Goal: Task Accomplishment & Management: Use online tool/utility

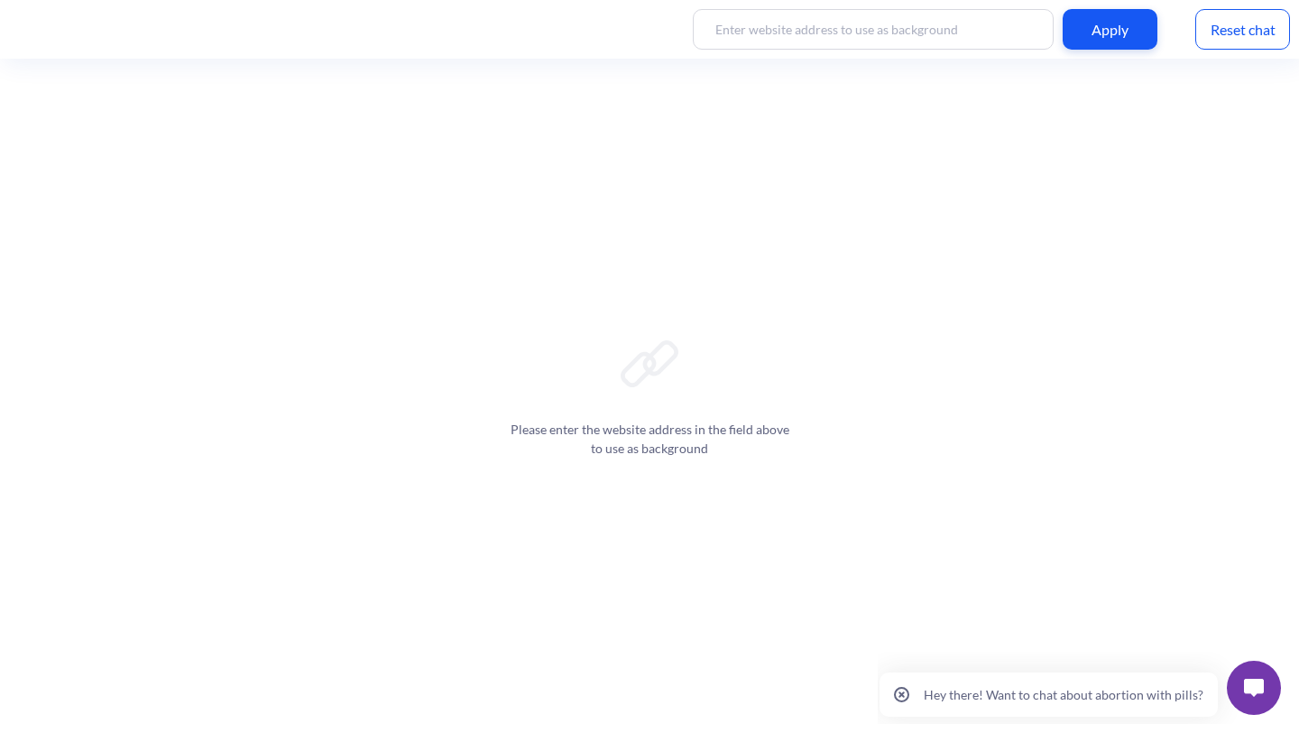
click at [1245, 32] on div "Reset chat" at bounding box center [1243, 29] width 95 height 41
click at [1251, 683] on img at bounding box center [1254, 688] width 20 height 18
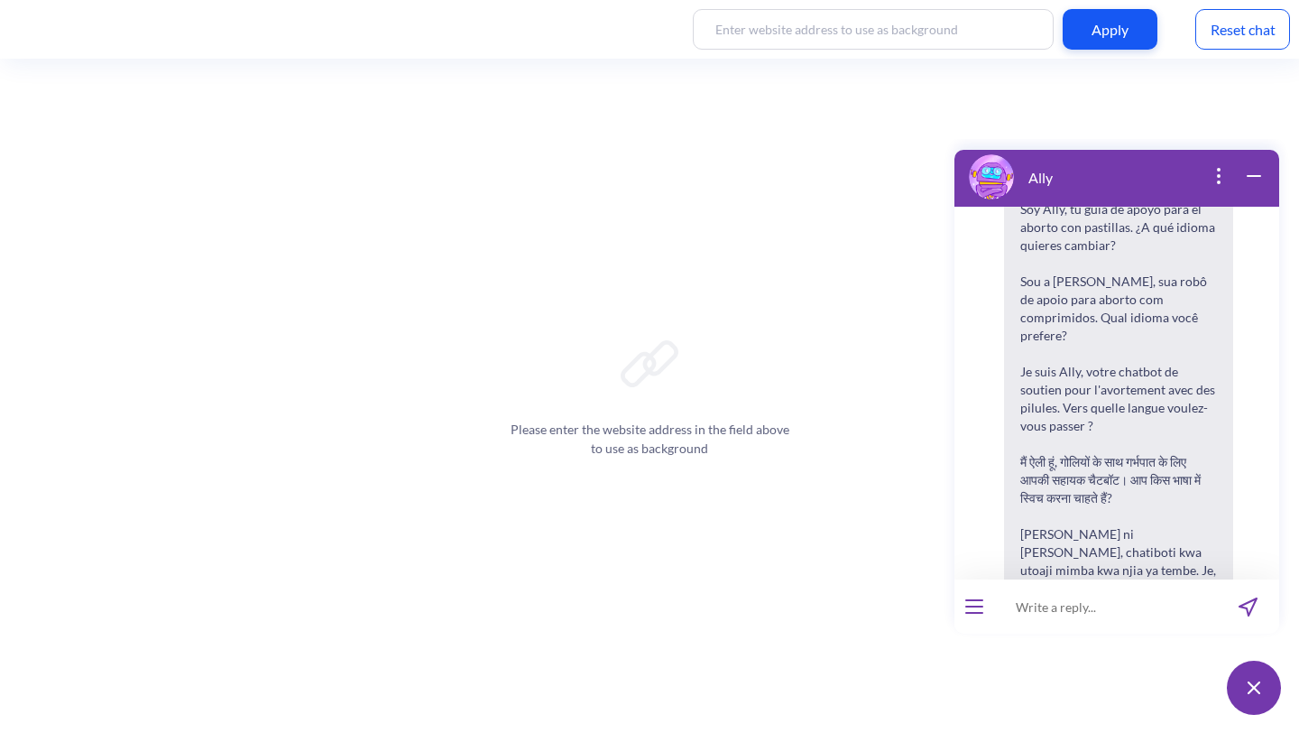
scroll to position [281, 0]
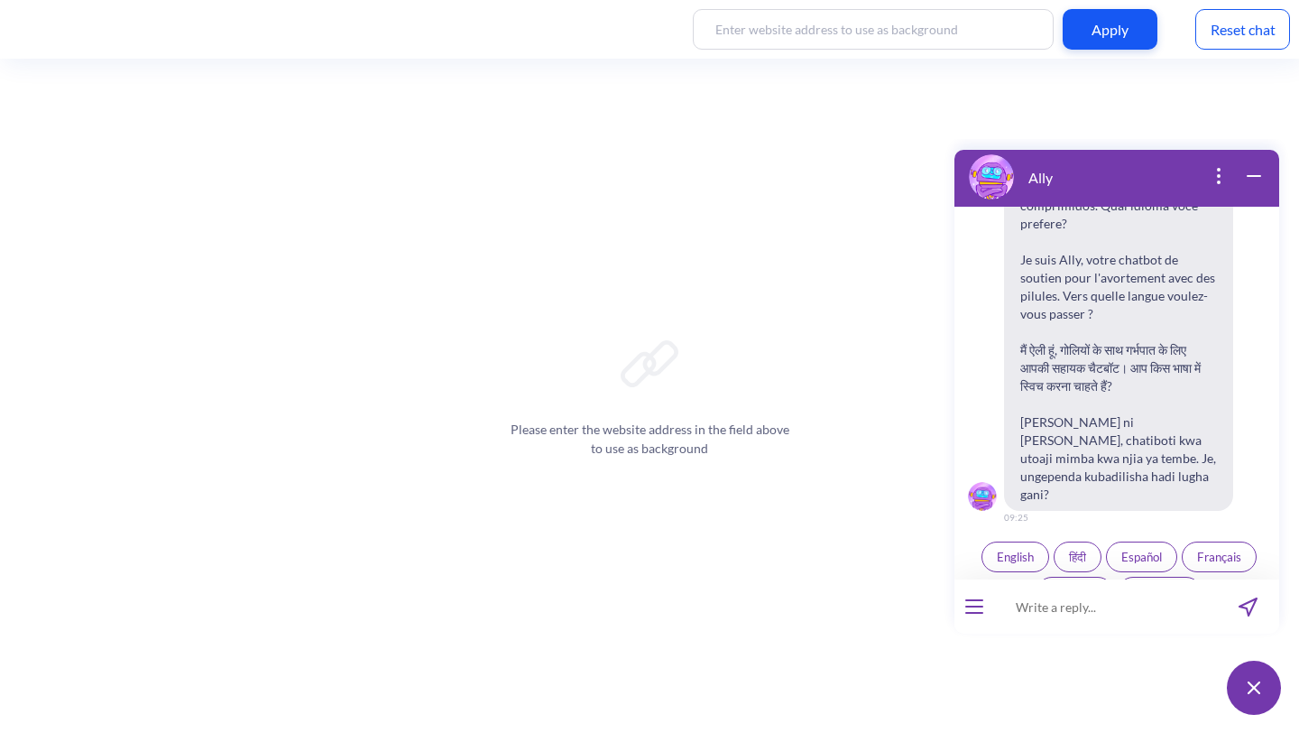
click at [1218, 175] on icon "open popup" at bounding box center [1219, 176] width 2 height 2
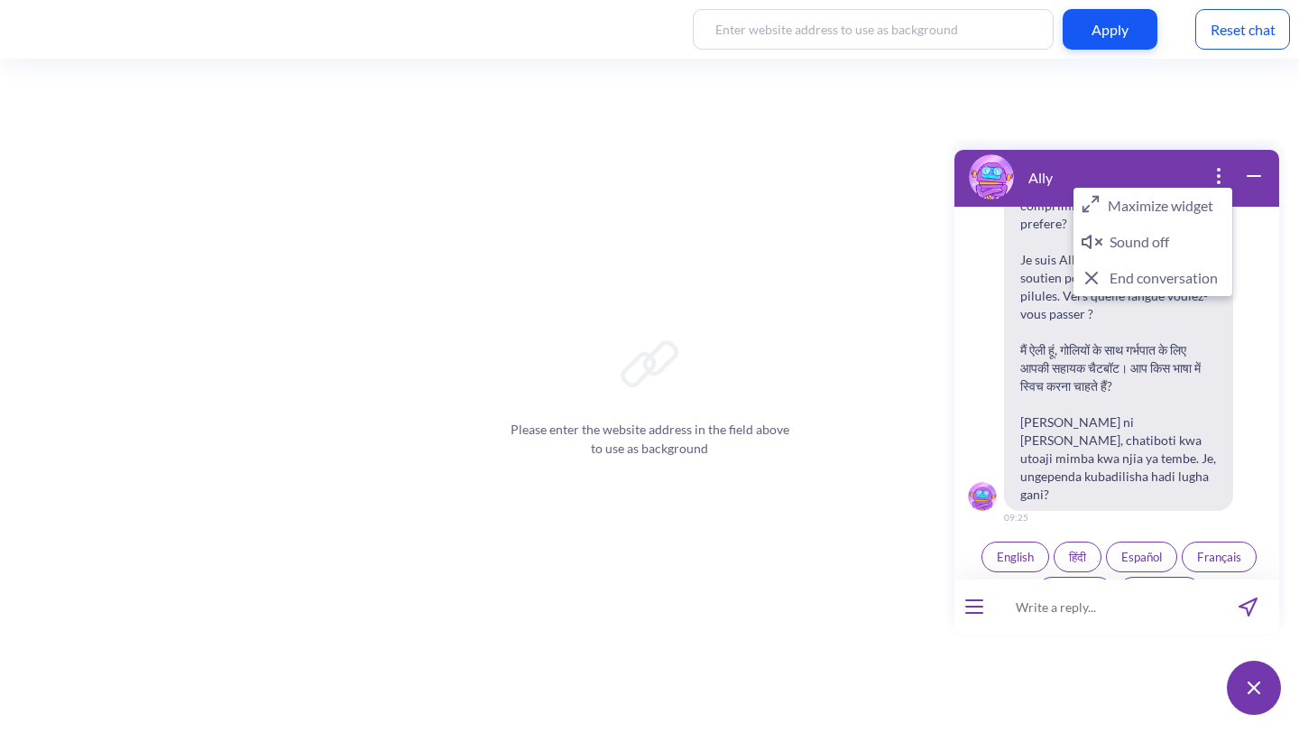
click at [1000, 549] on span "English" at bounding box center [1015, 556] width 37 height 14
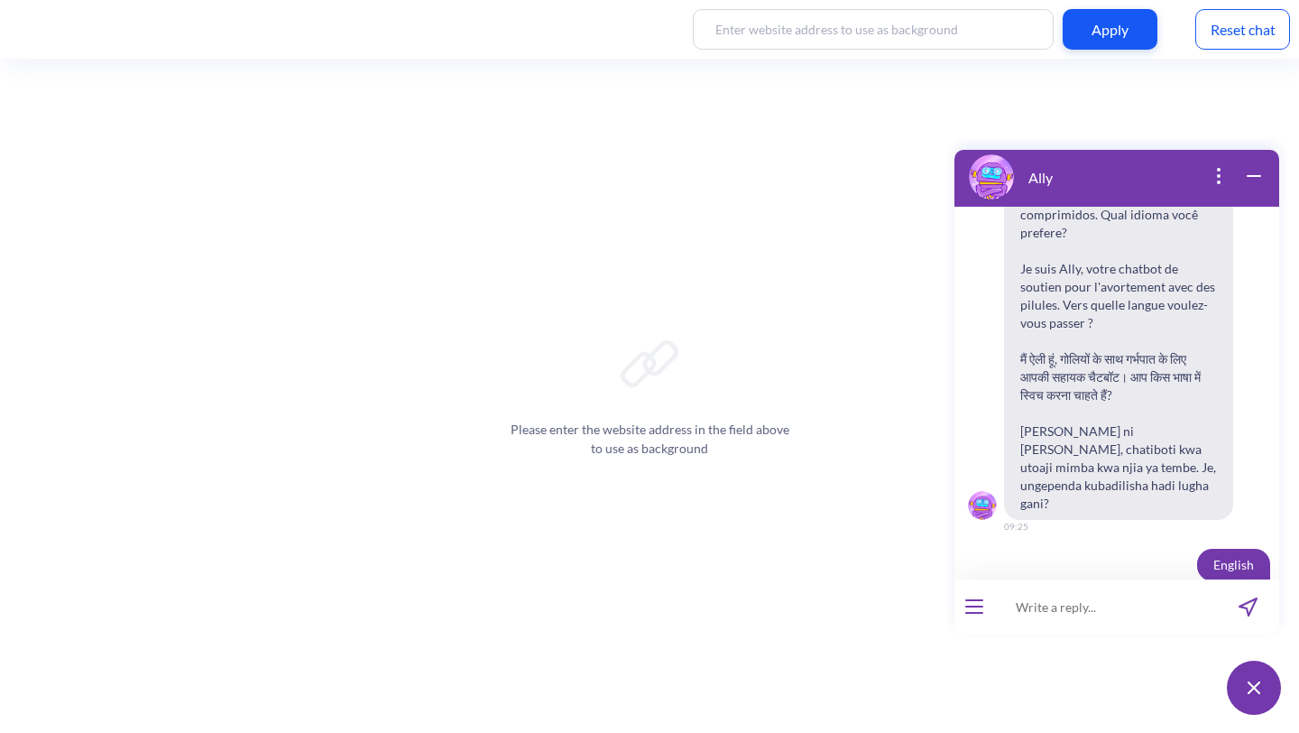
scroll to position [290, 0]
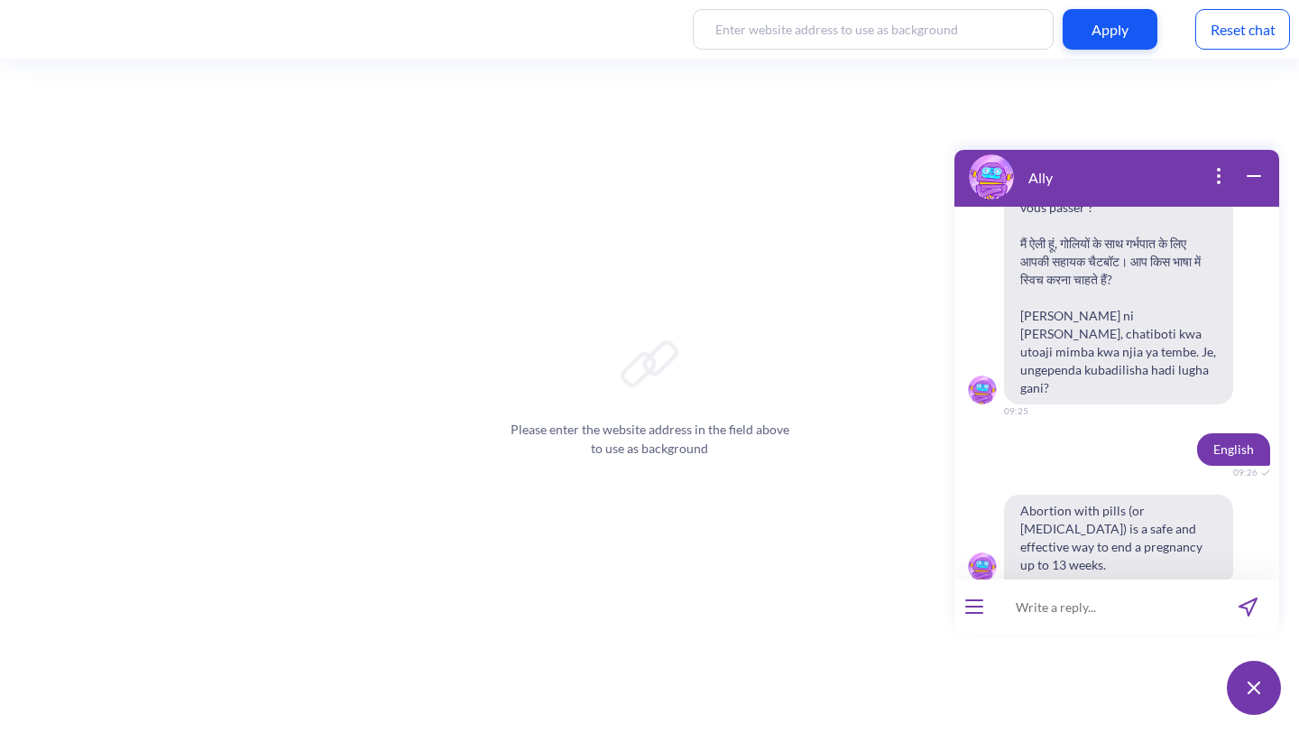
click at [971, 606] on icon "open menu" at bounding box center [974, 606] width 16 height 0
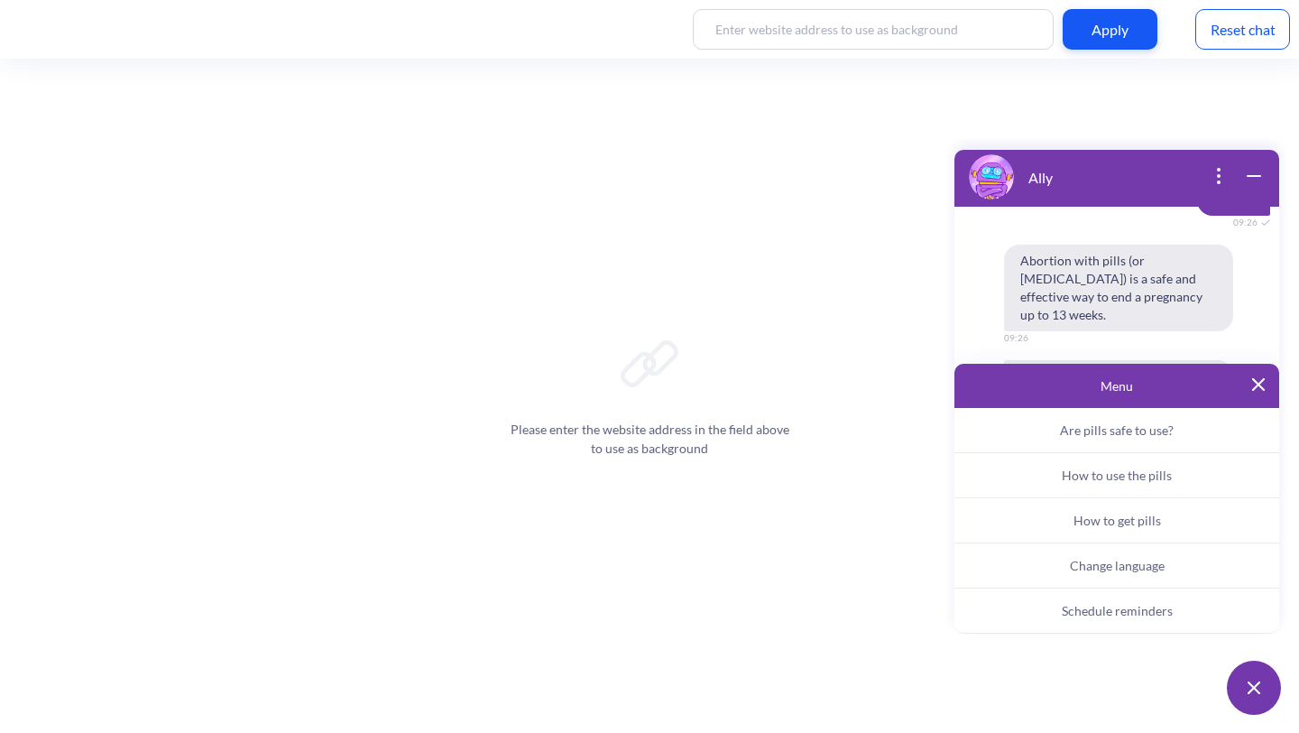
scroll to position [645, 0]
click at [1102, 614] on span "Schedule reminders" at bounding box center [1117, 610] width 111 height 15
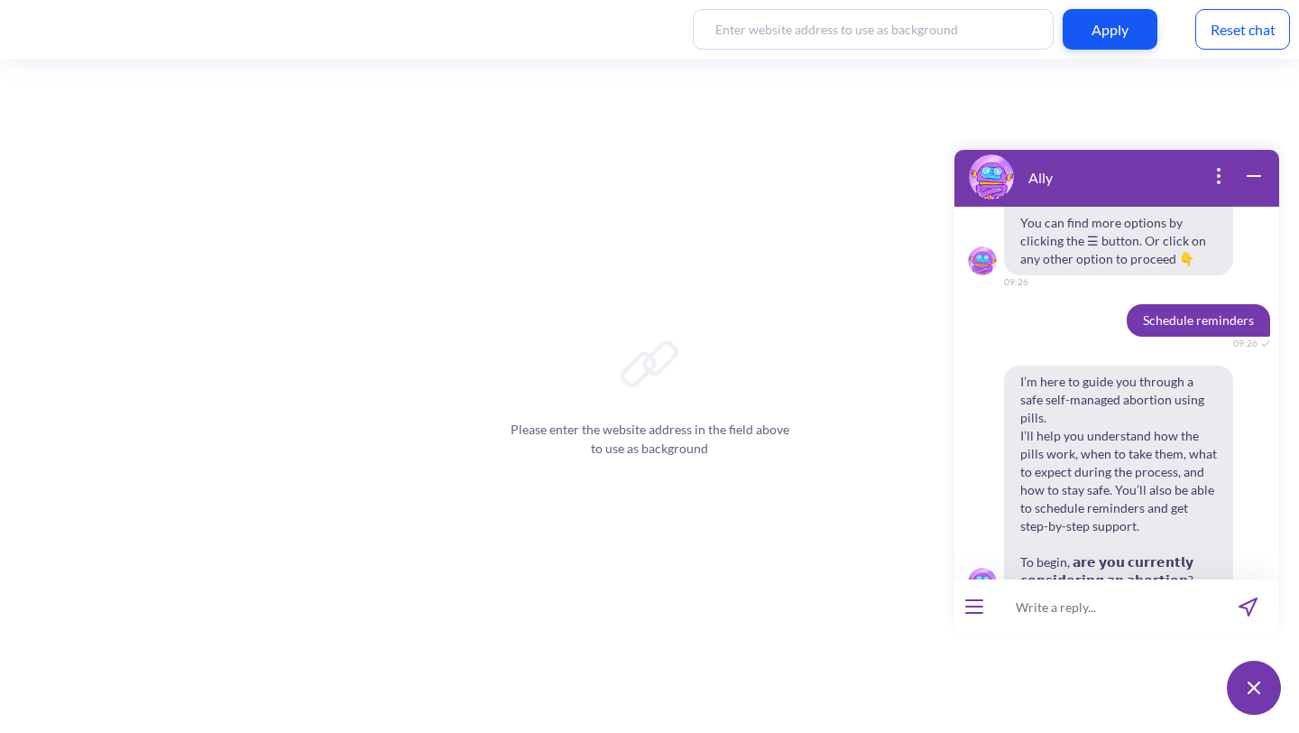
scroll to position [913, 0]
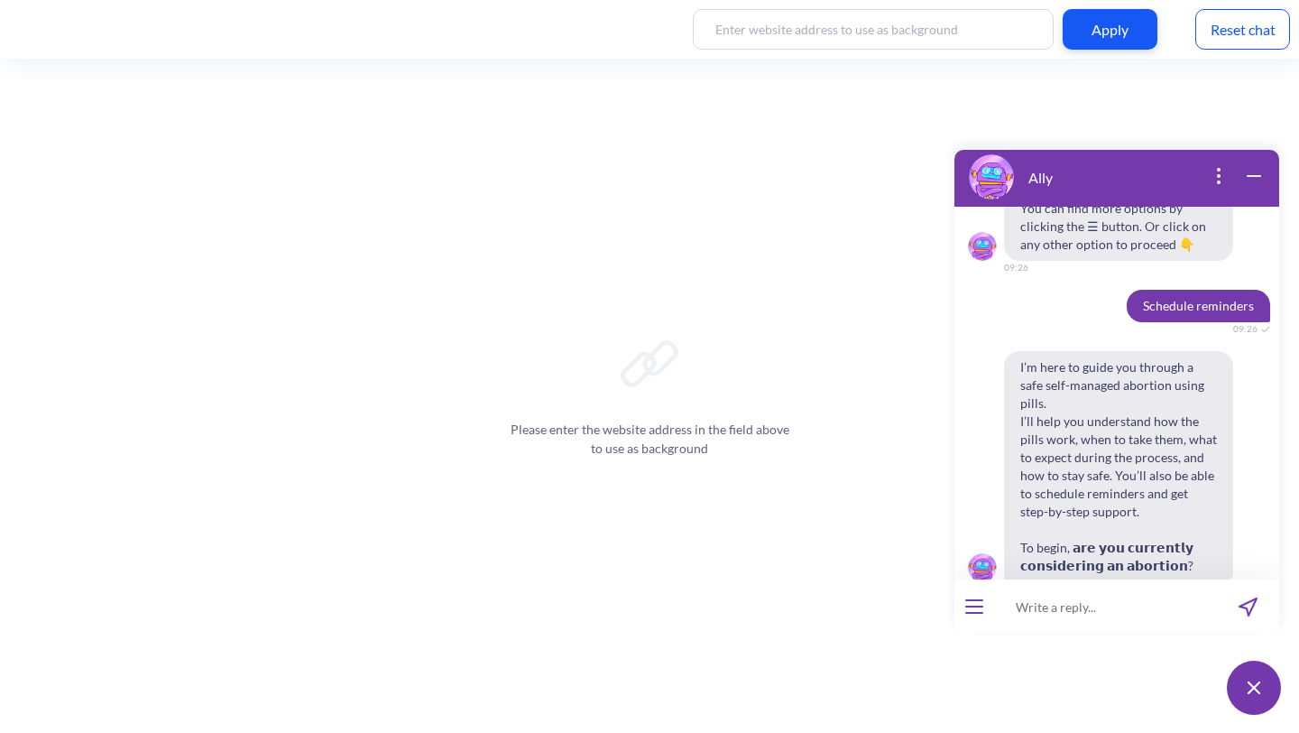
click at [1085, 621] on span "Yes" at bounding box center [1094, 628] width 18 height 14
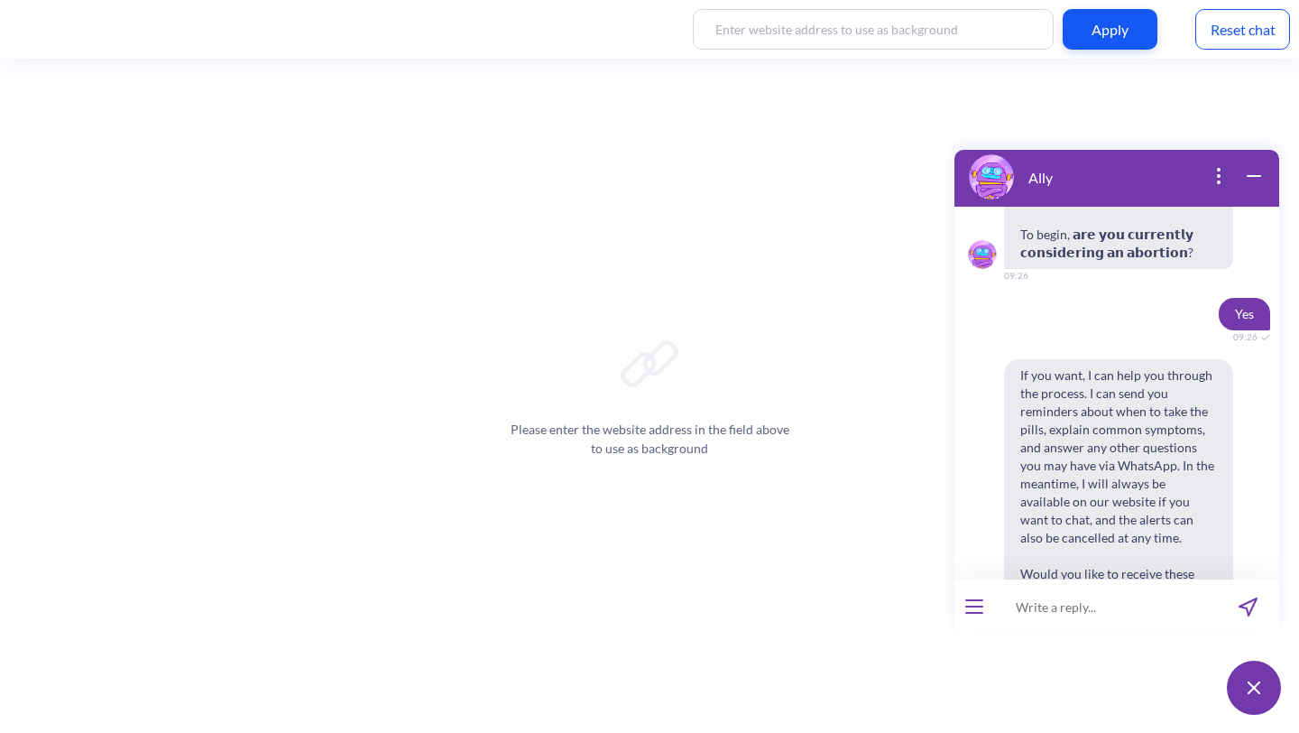
scroll to position [1252, 0]
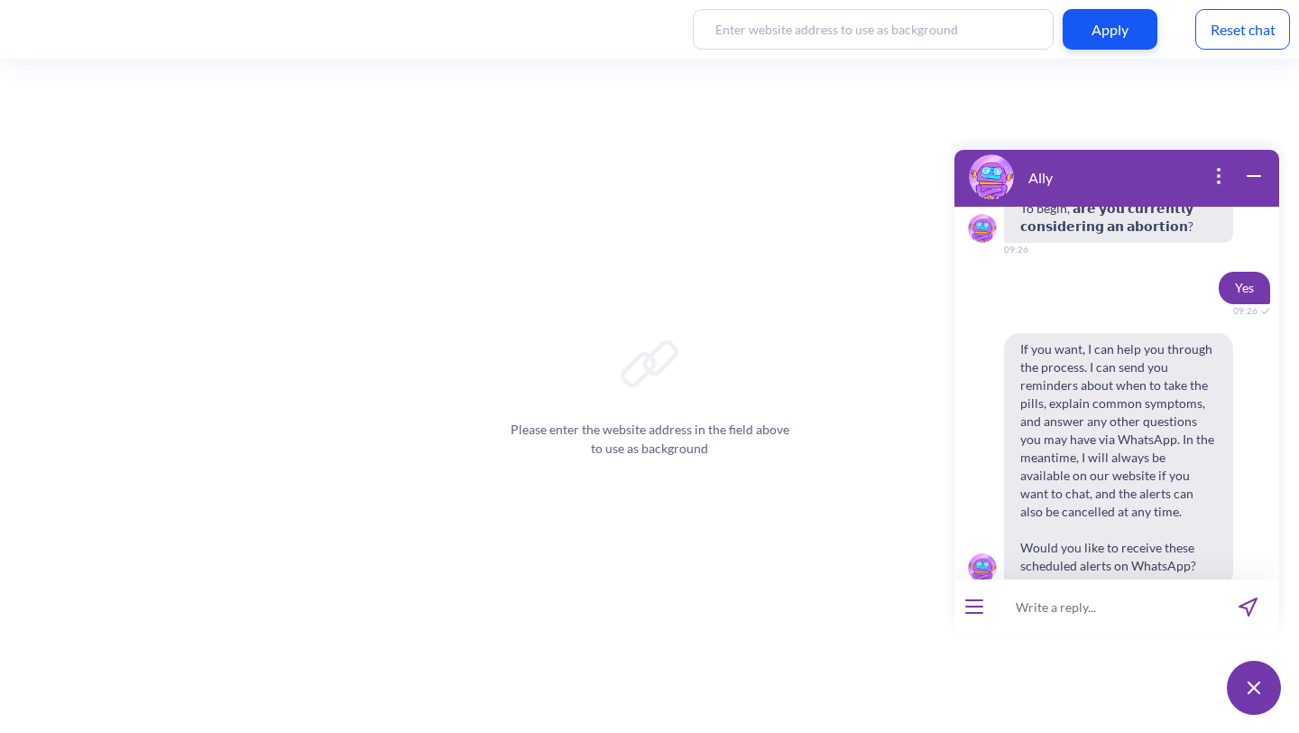
click at [1087, 621] on span "Yes" at bounding box center [1094, 628] width 18 height 14
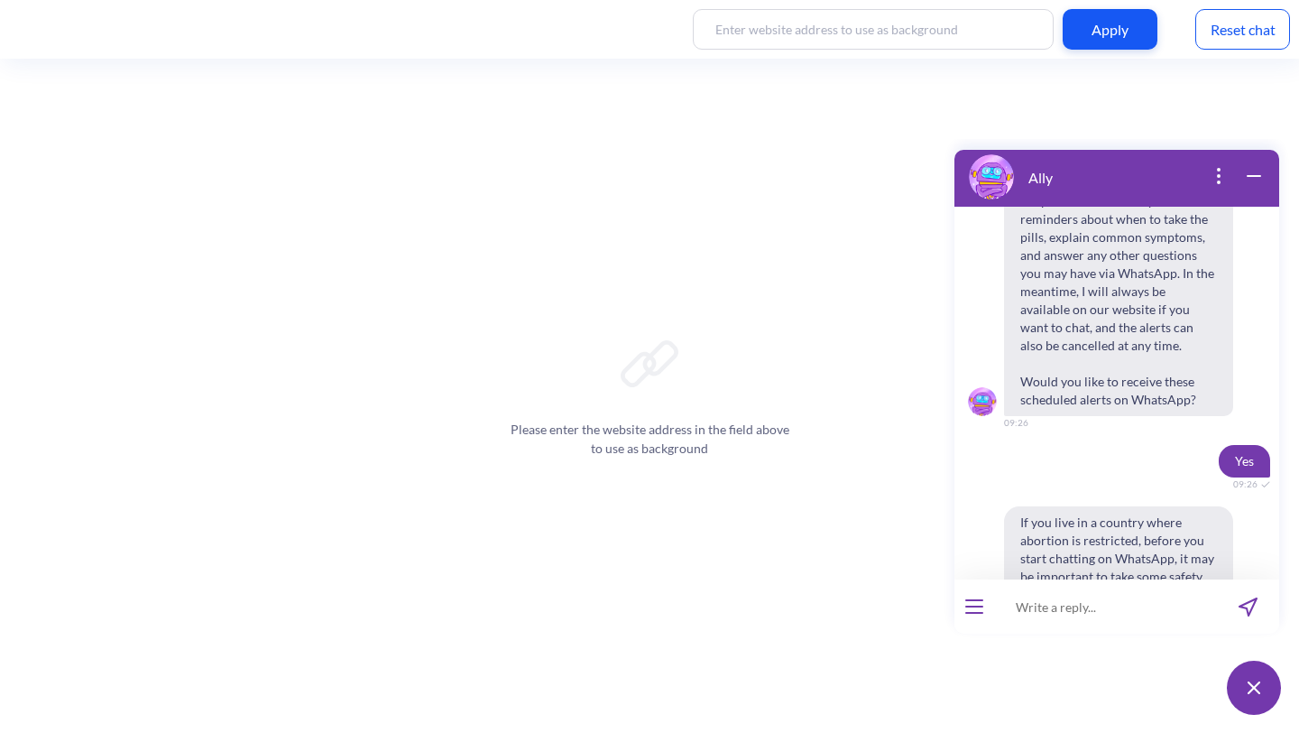
scroll to position [1483, 0]
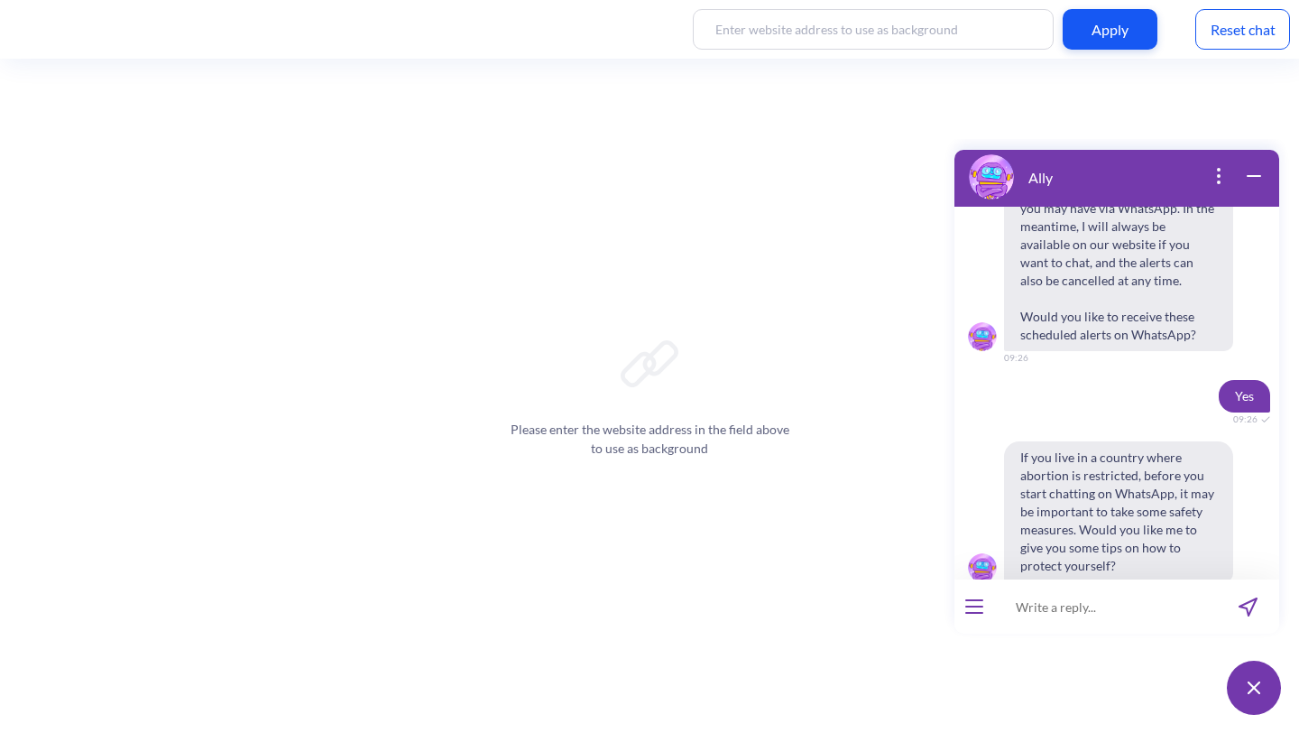
click at [1126, 613] on button "No" at bounding box center [1146, 628] width 46 height 31
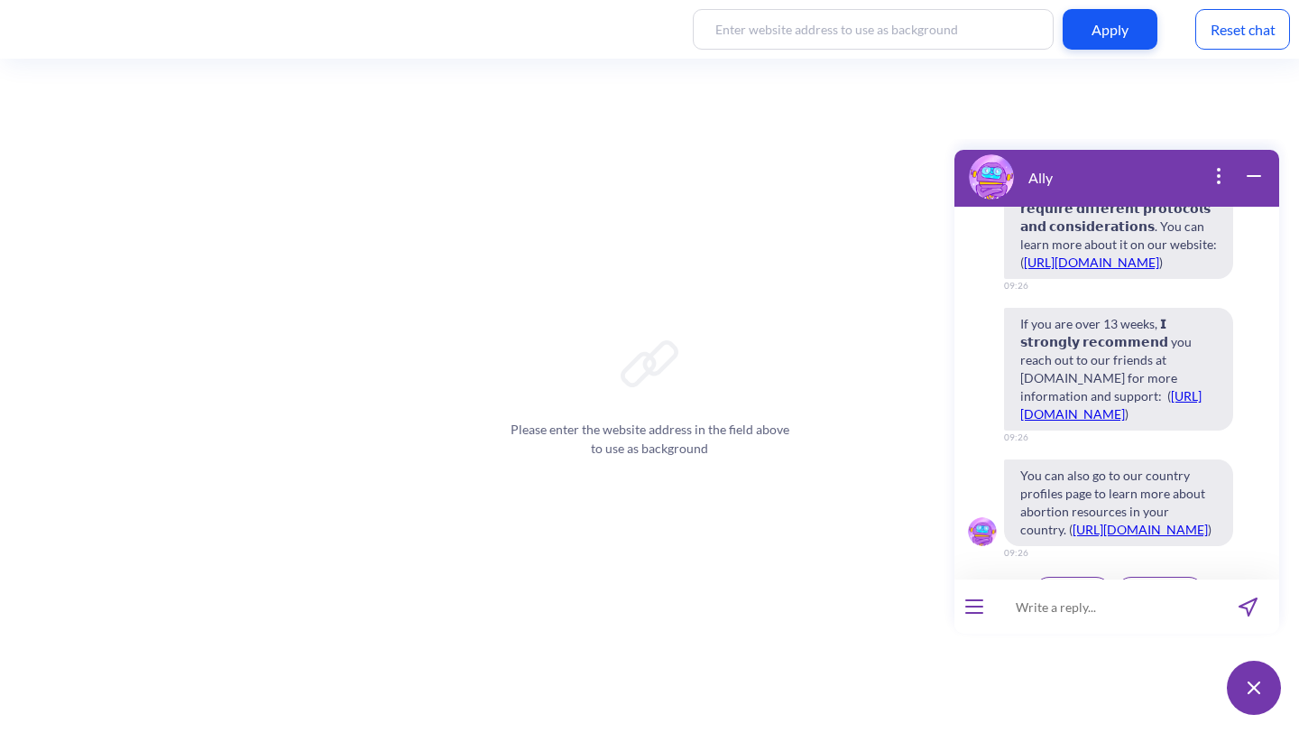
scroll to position [2769, 0]
click at [1075, 583] on span "Continue" at bounding box center [1072, 590] width 47 height 14
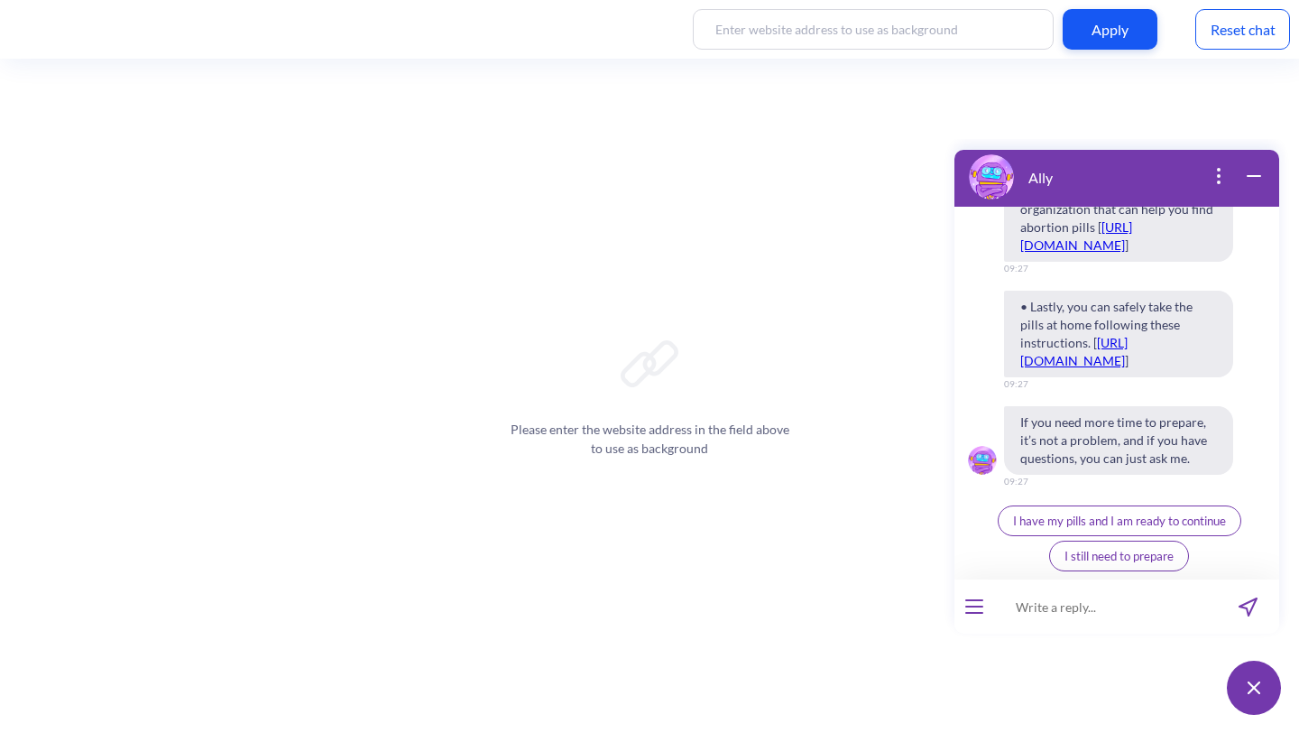
scroll to position [3533, 0]
click at [1115, 518] on span "I have my pills and I am ready to continue" at bounding box center [1119, 520] width 213 height 14
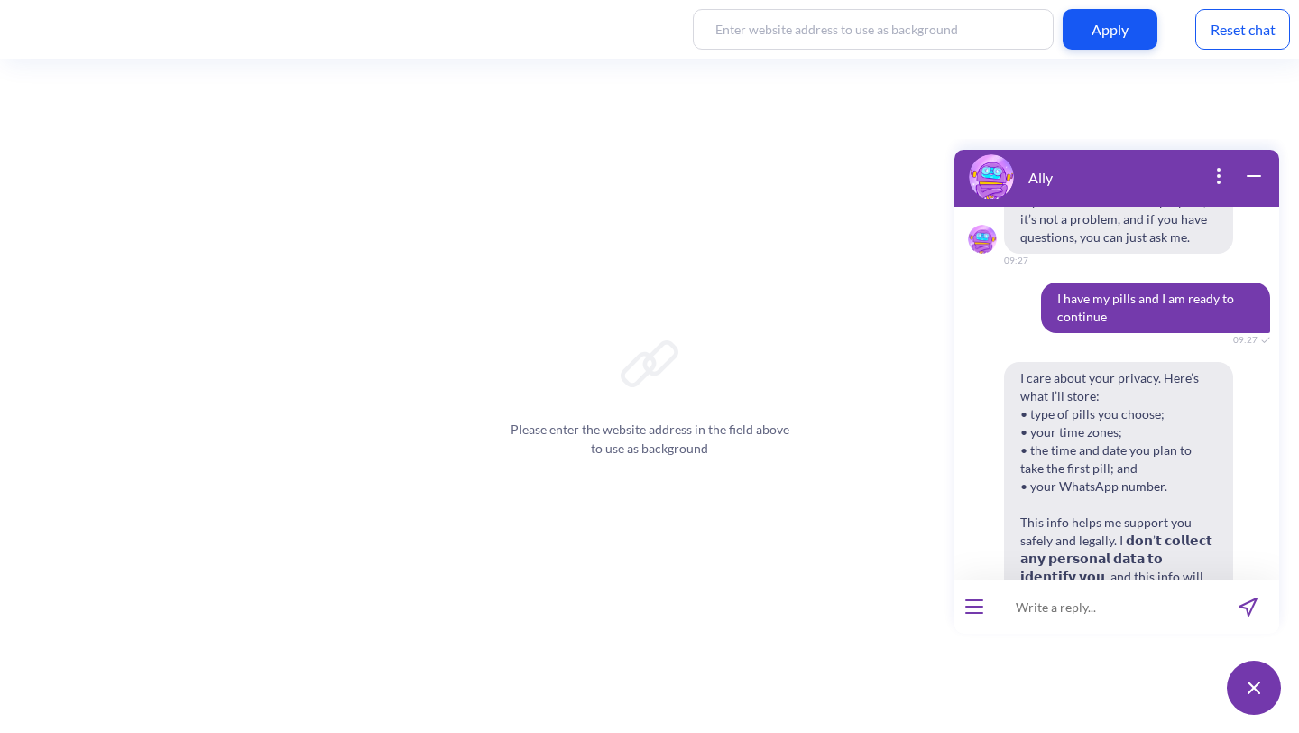
scroll to position [3892, 0]
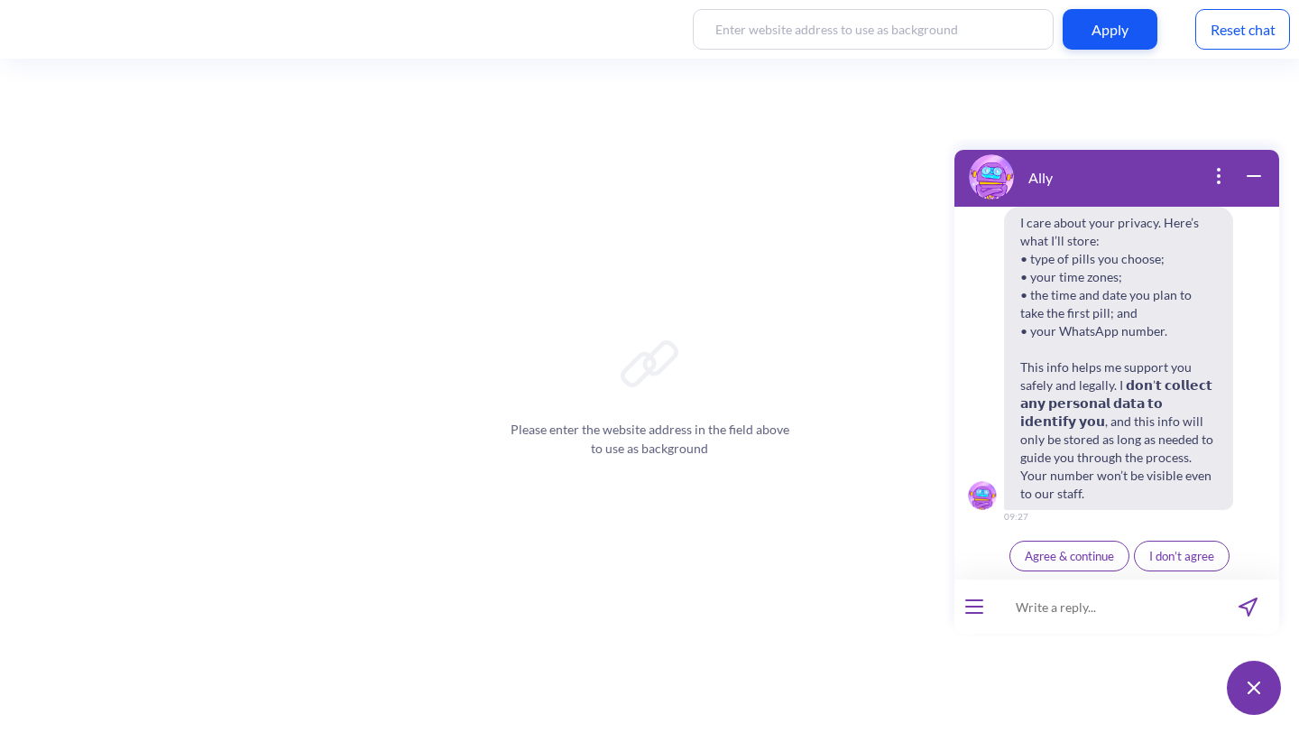
click at [1104, 549] on span "Agree & continue" at bounding box center [1069, 556] width 89 height 14
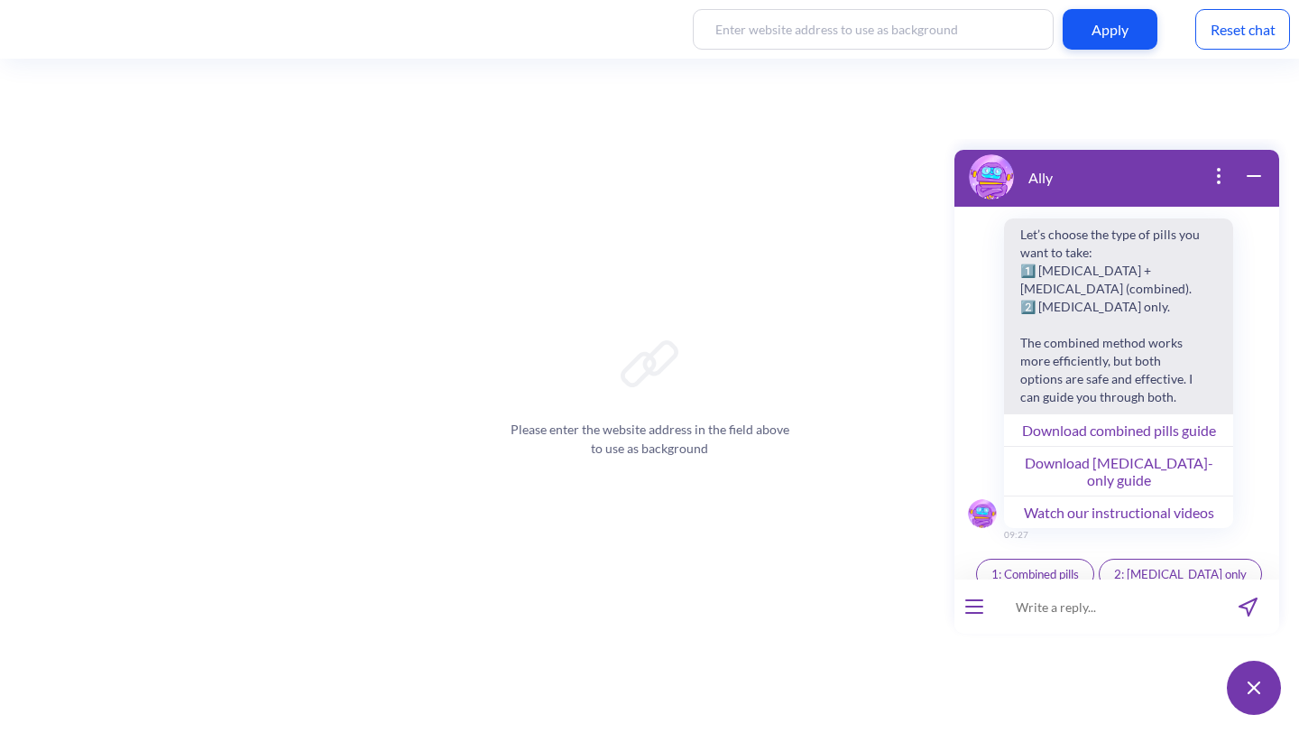
scroll to position [4276, 0]
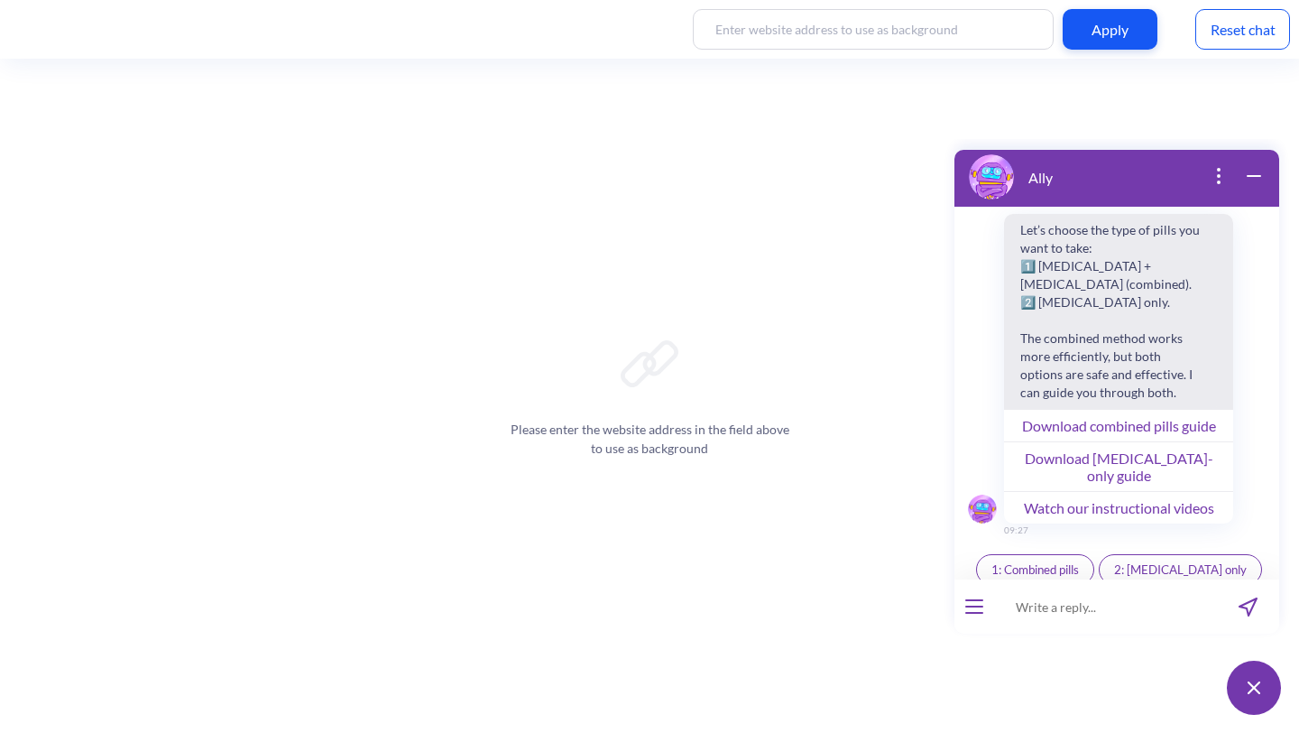
click at [1094, 436] on button "Download combined pills guide" at bounding box center [1118, 425] width 229 height 32
click at [1070, 562] on span "1: Combined pills" at bounding box center [1036, 569] width 88 height 14
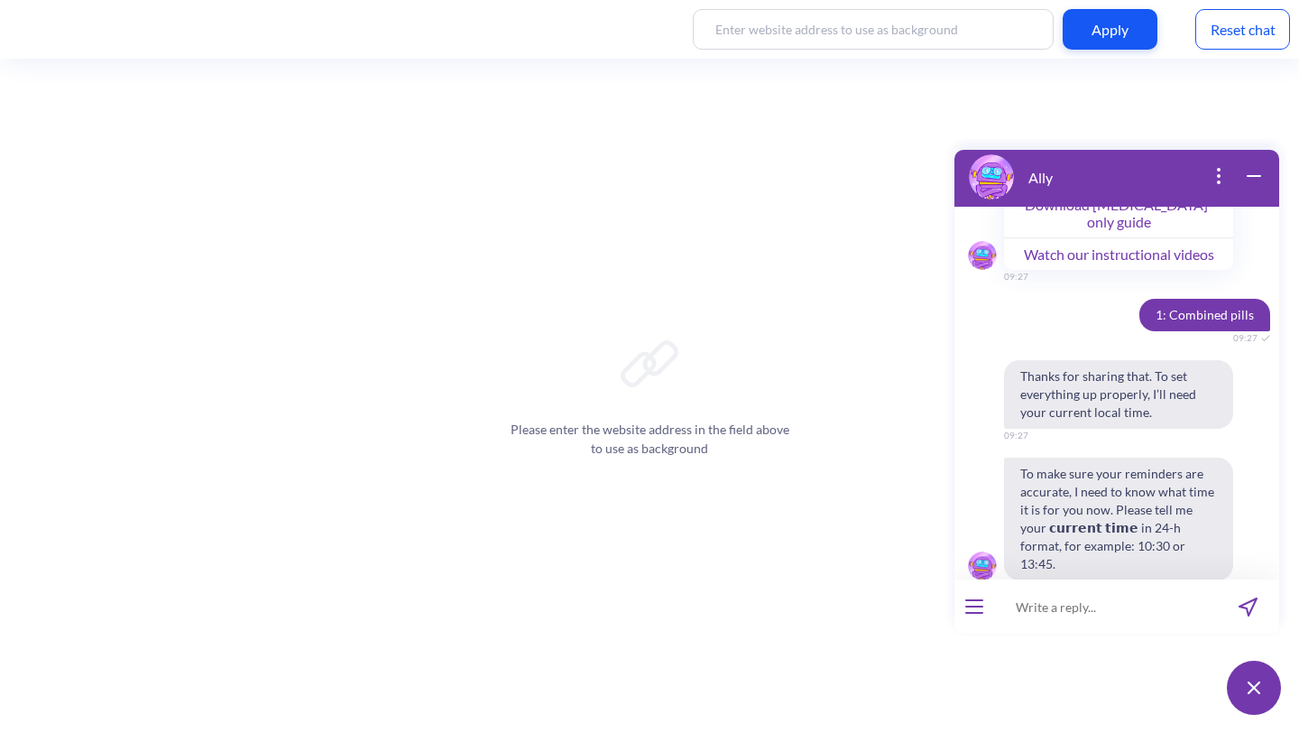
scroll to position [4533, 0]
type input "09:28 am"
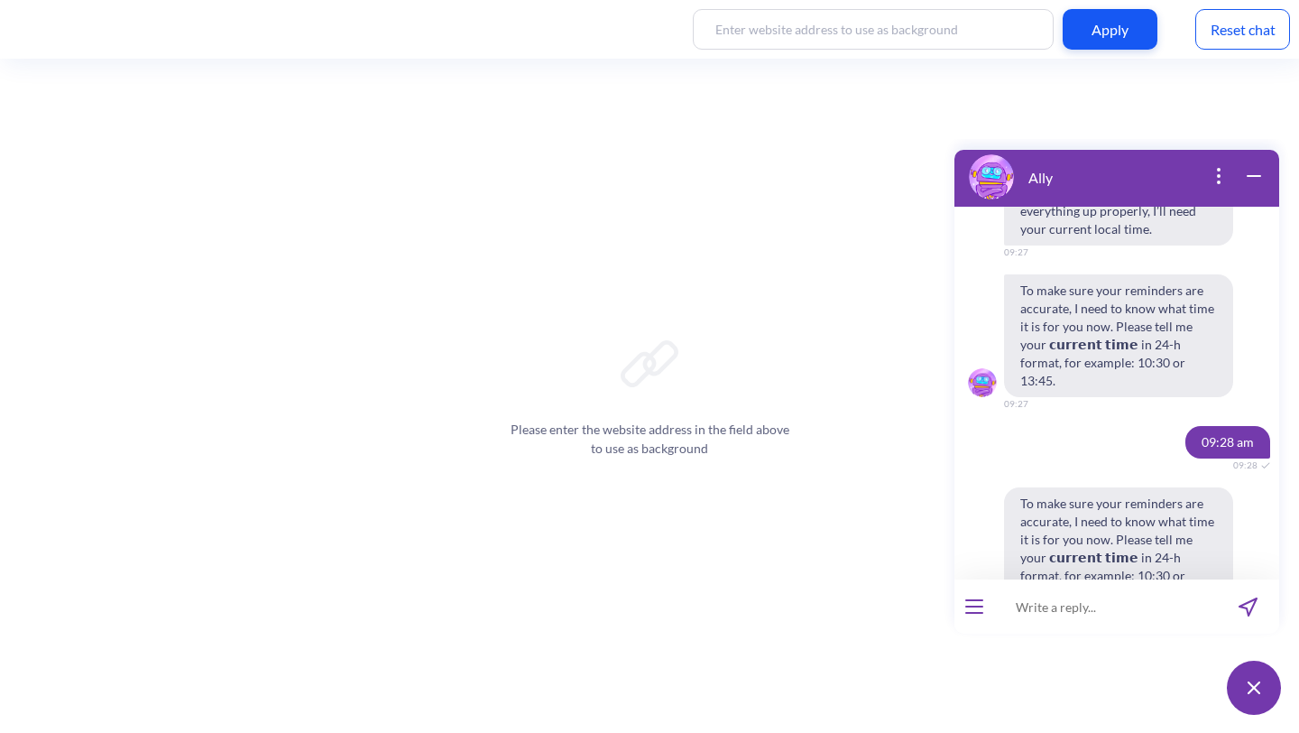
scroll to position [4728, 0]
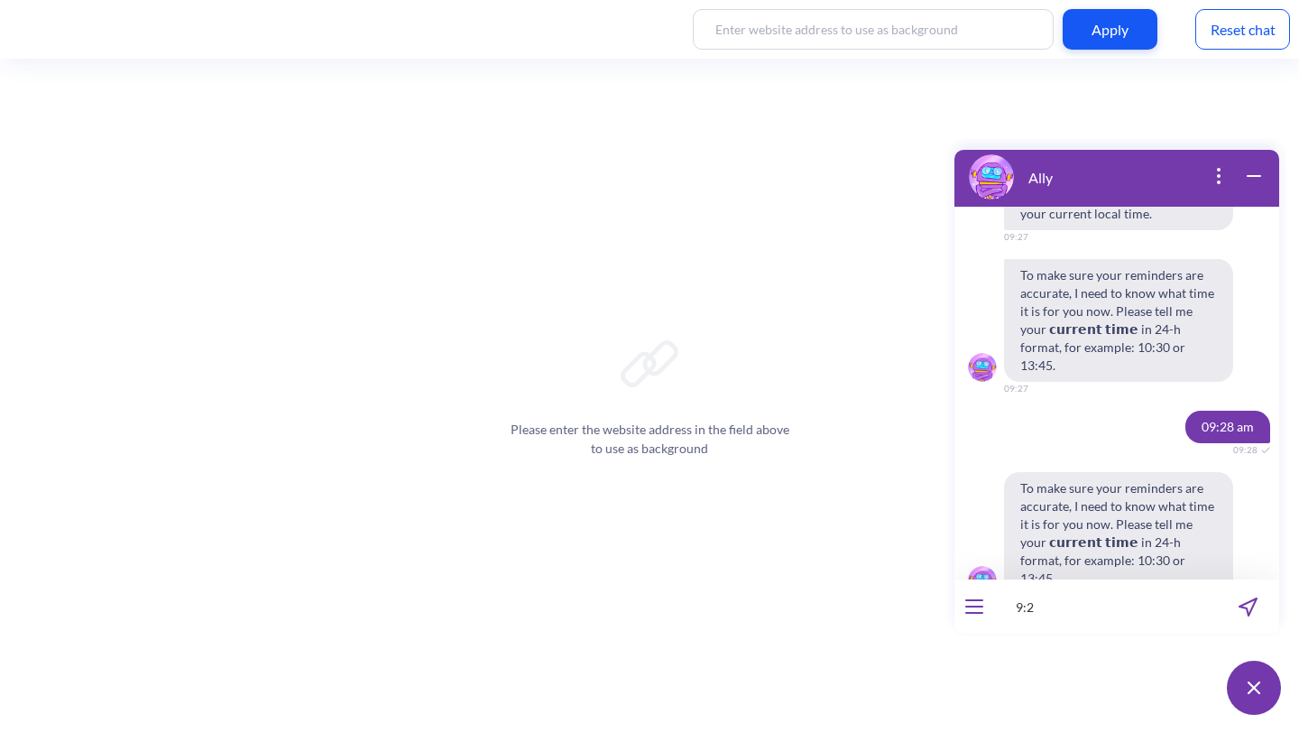
type input "9:28"
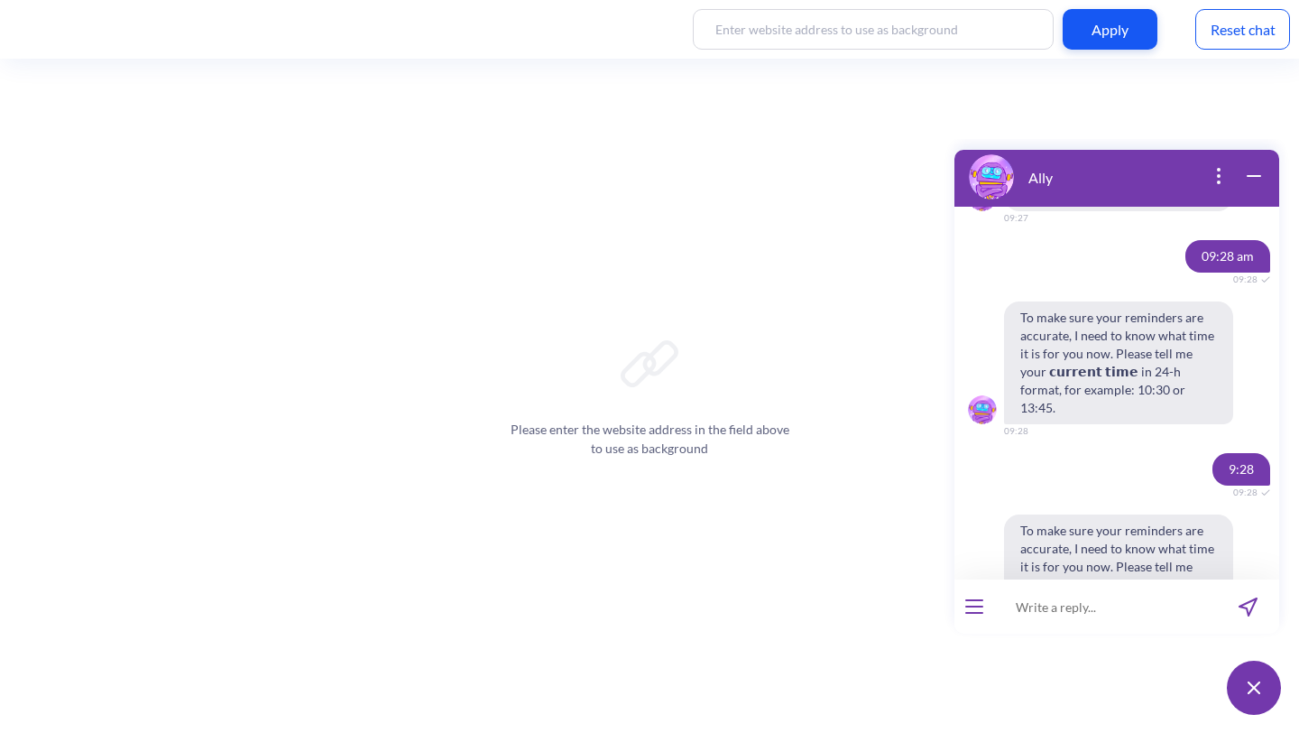
scroll to position [4923, 0]
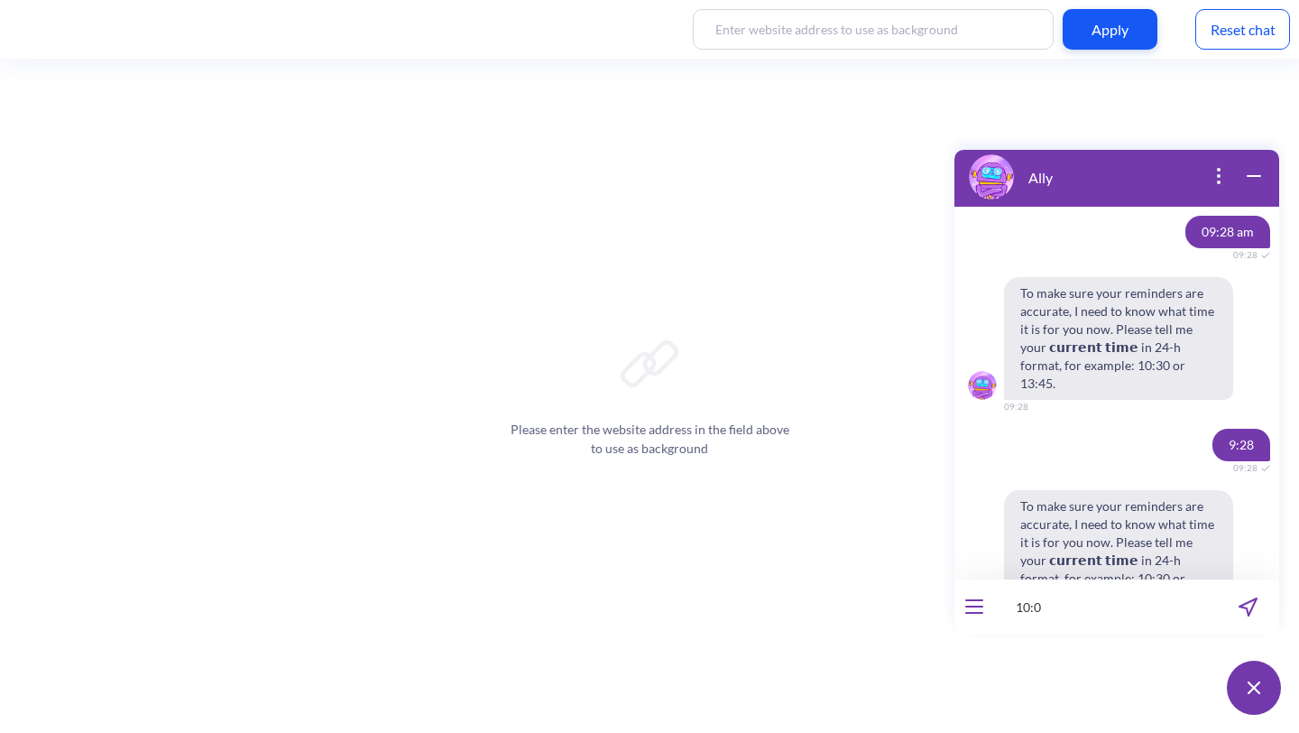
type input "10:00"
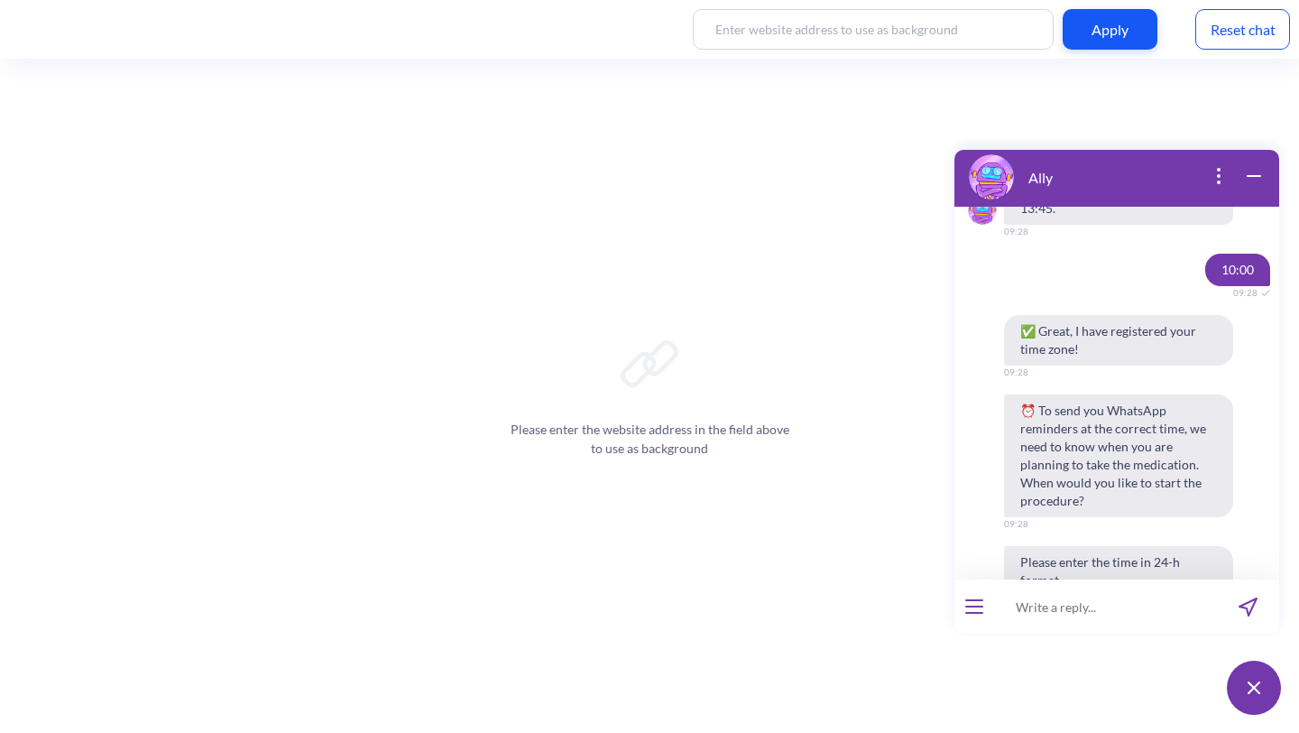
scroll to position [5313, 0]
type input "10:30"
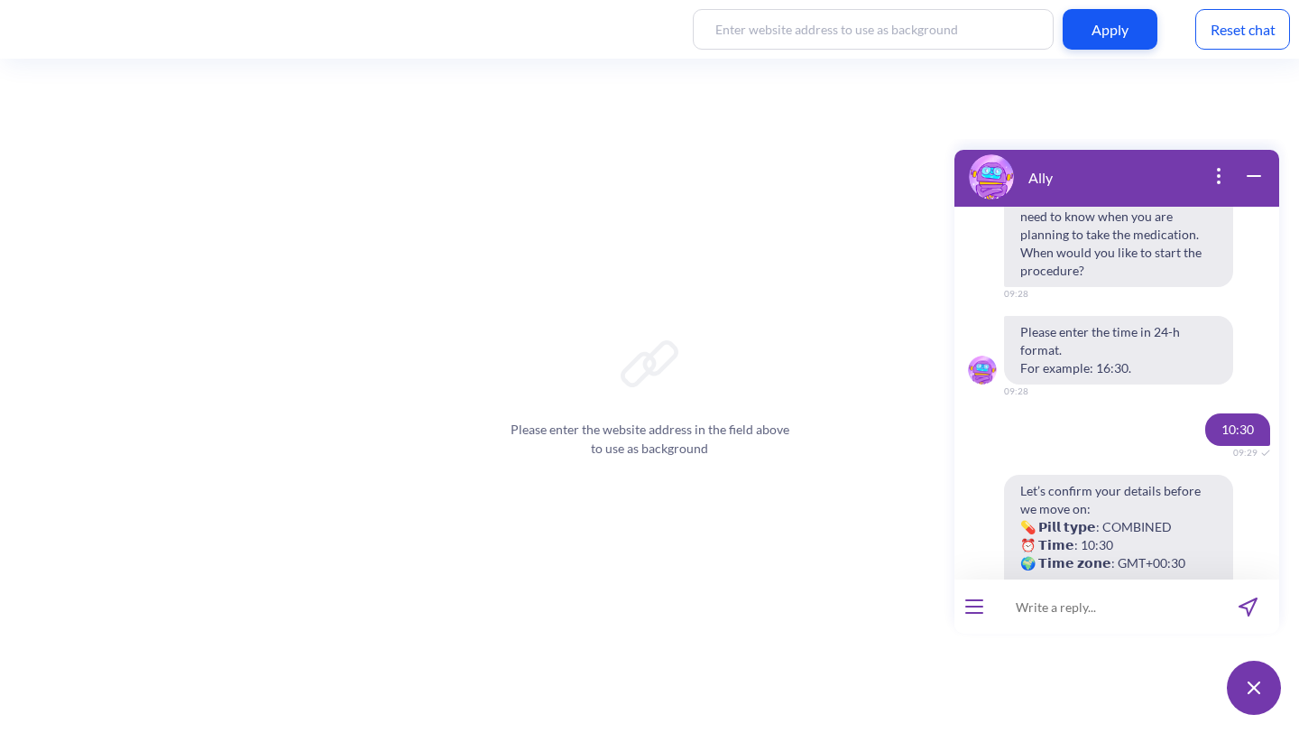
scroll to position [5579, 0]
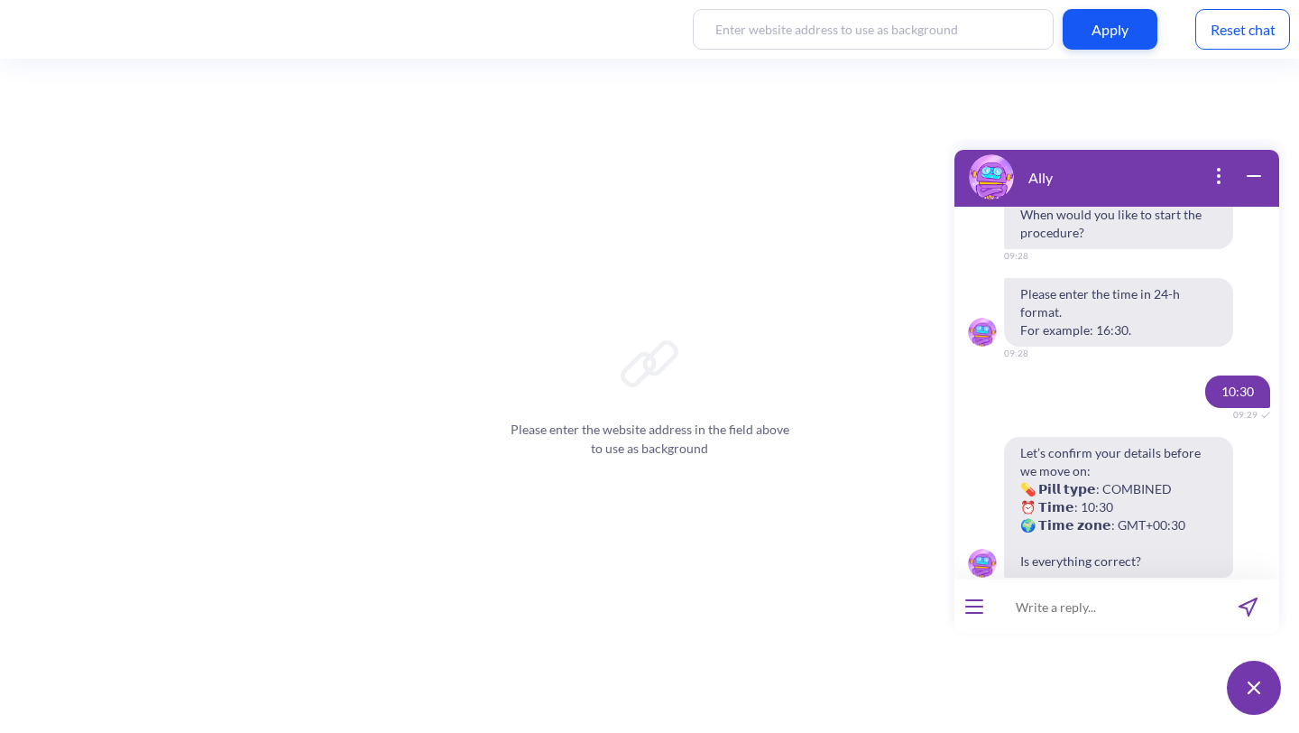
click at [1188, 616] on span "Edit info" at bounding box center [1176, 623] width 42 height 14
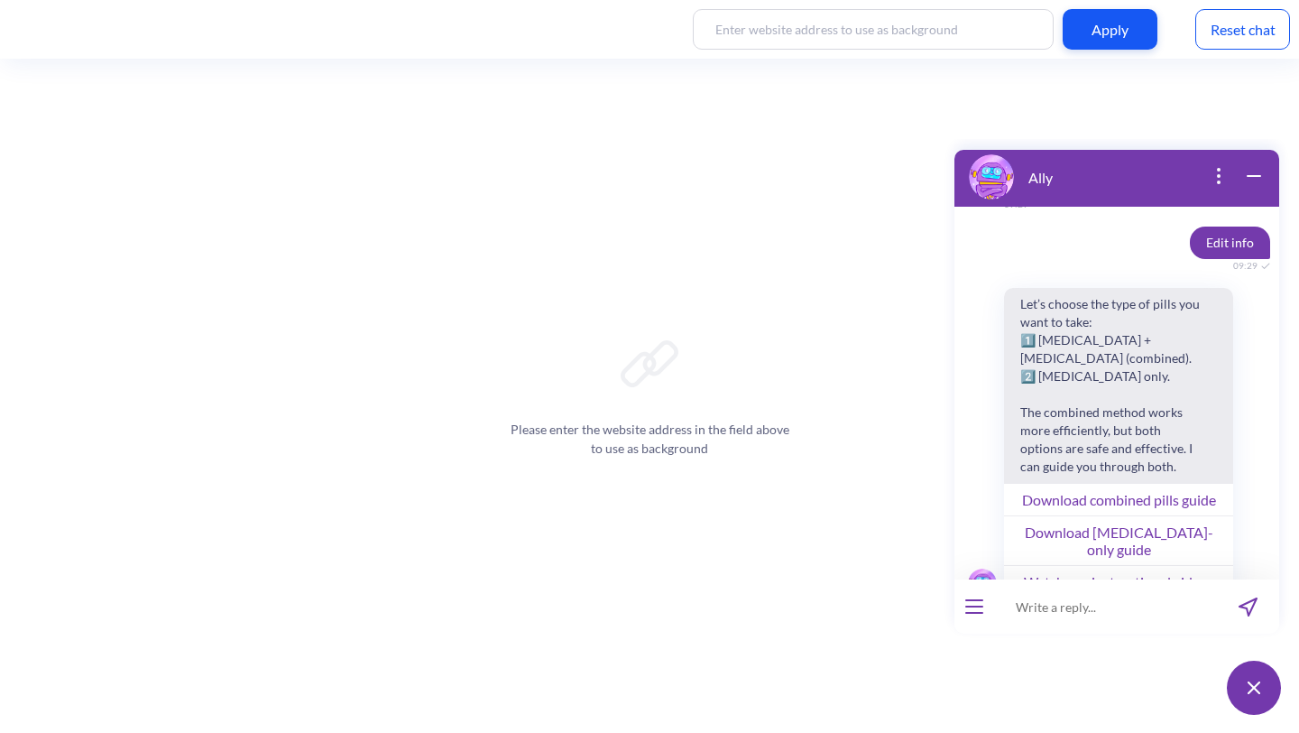
scroll to position [5962, 0]
click at [1079, 632] on span "1: Combined pills" at bounding box center [1036, 639] width 88 height 14
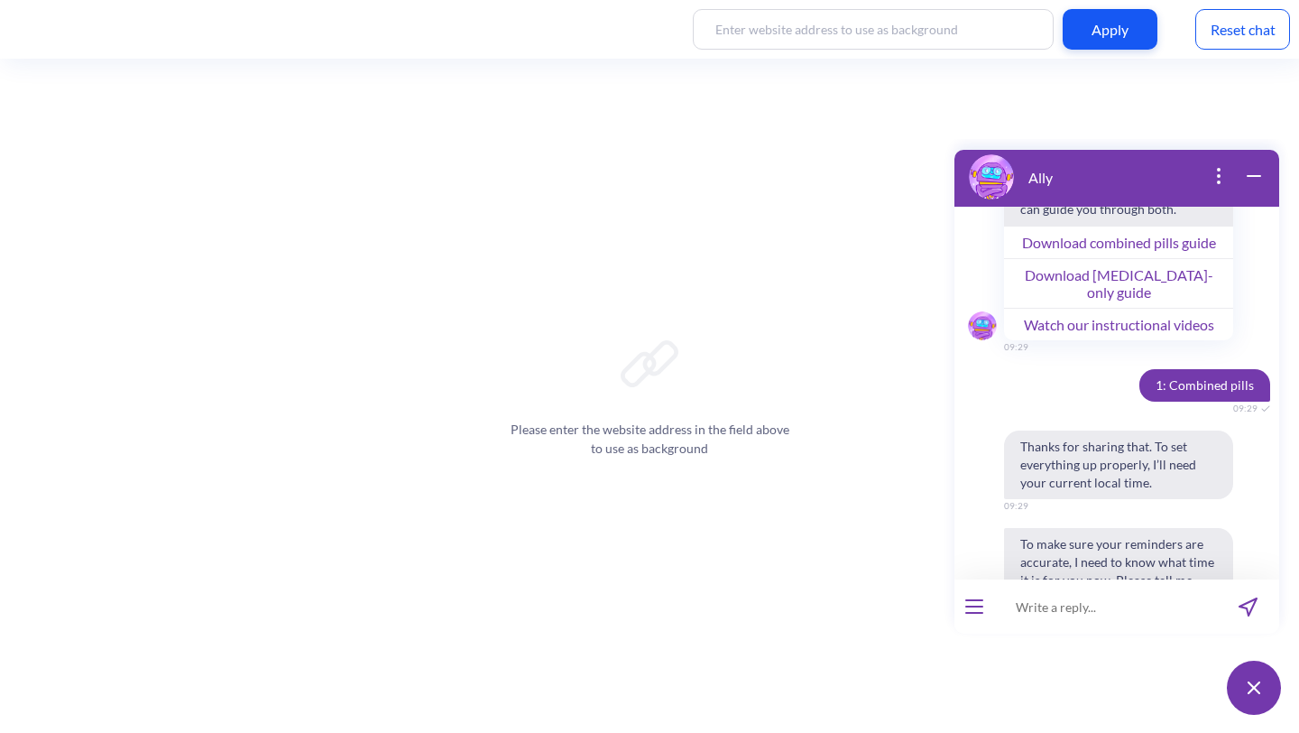
scroll to position [6219, 0]
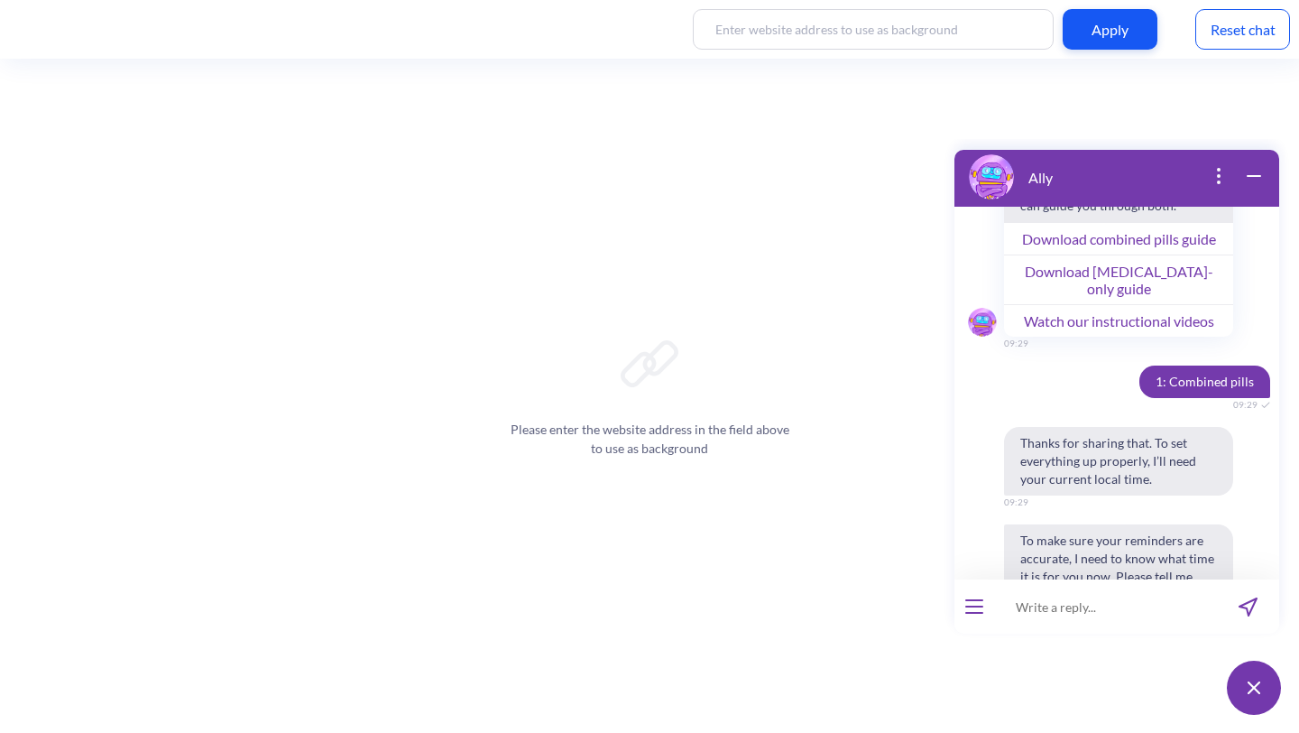
click at [1085, 614] on input at bounding box center [1105, 606] width 223 height 54
type input "9:30"
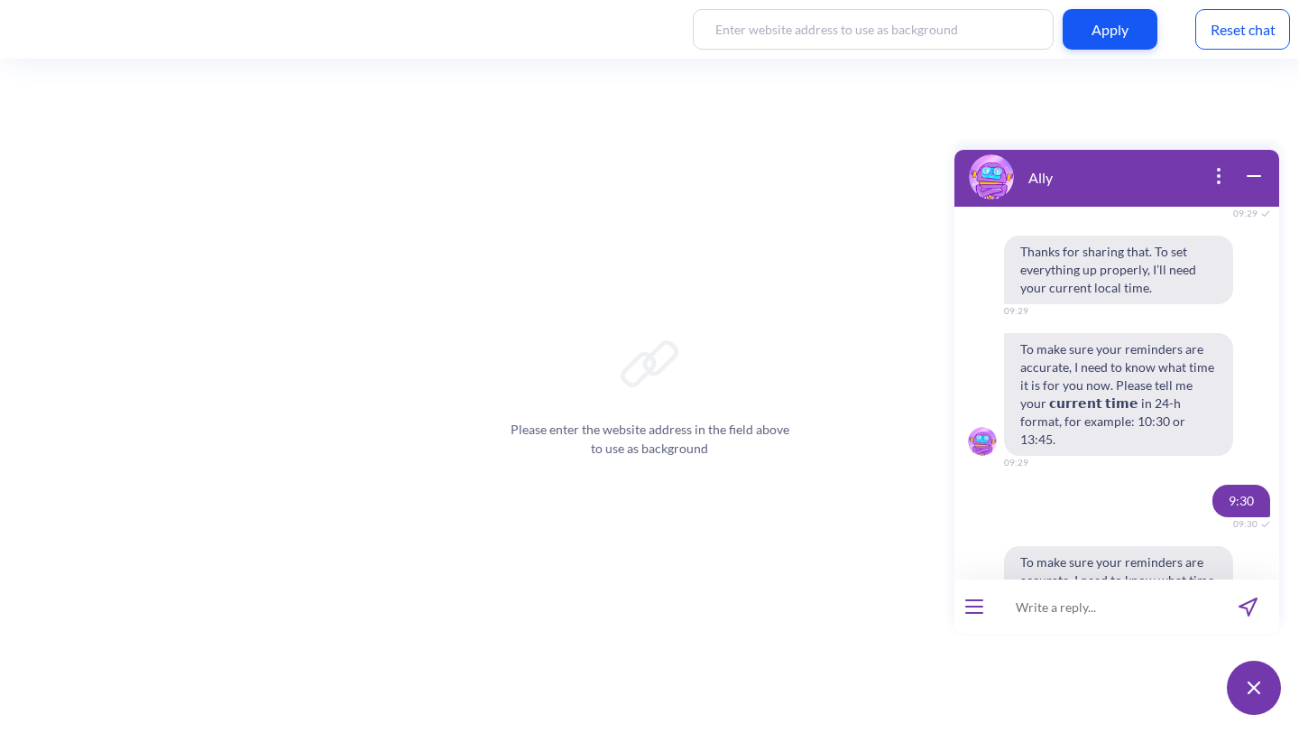
scroll to position [6414, 0]
type input "9:30"
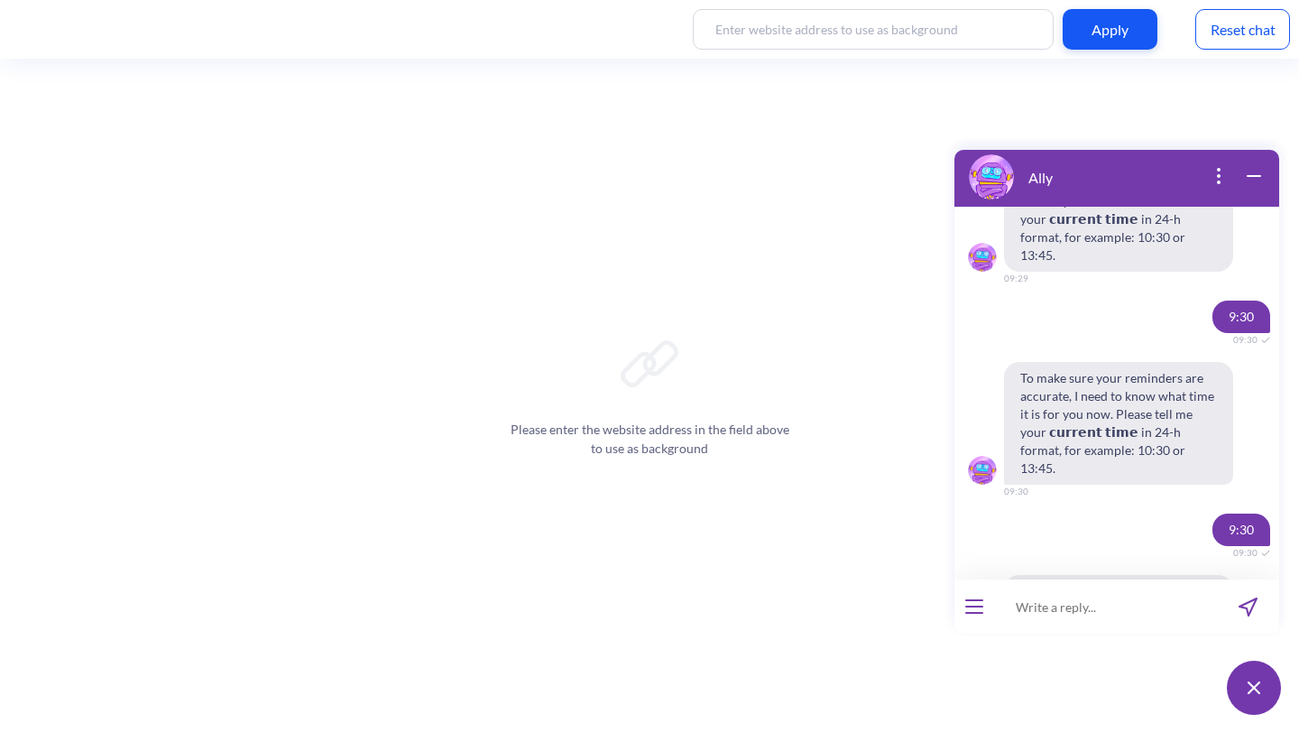
scroll to position [6609, 0]
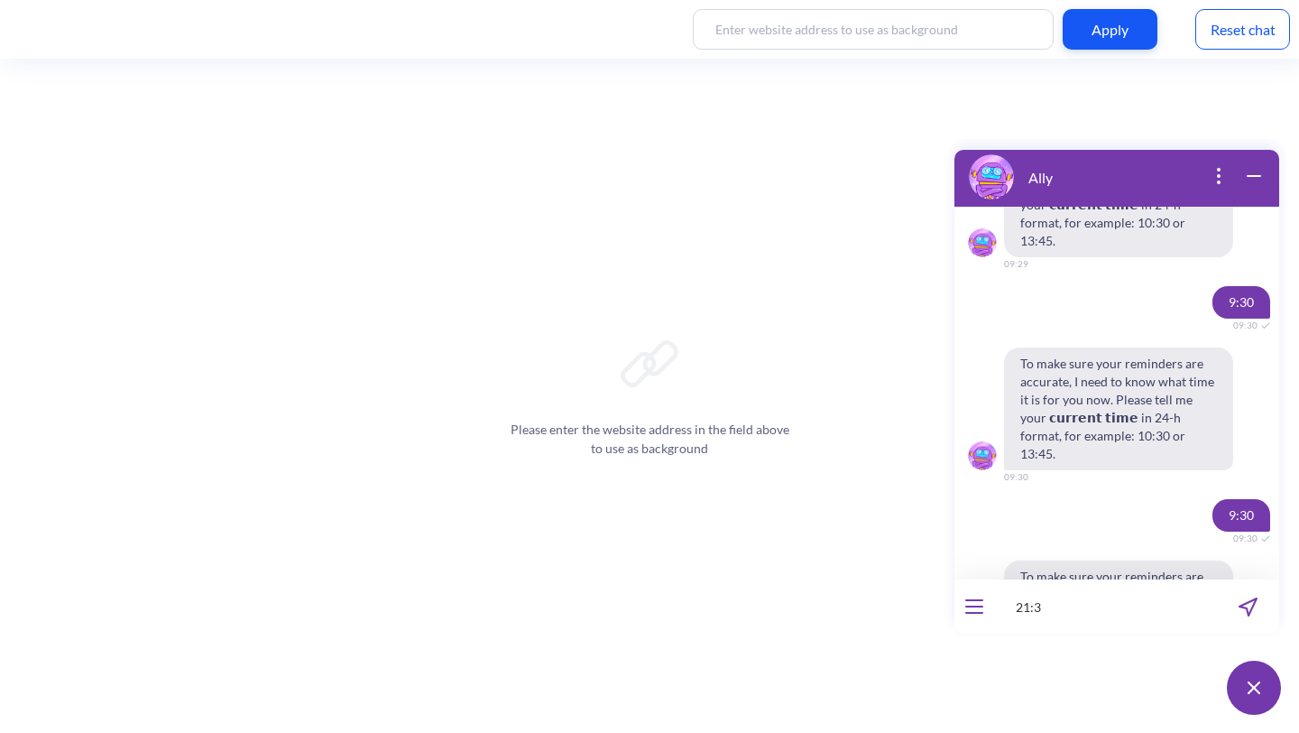
type input "21:30"
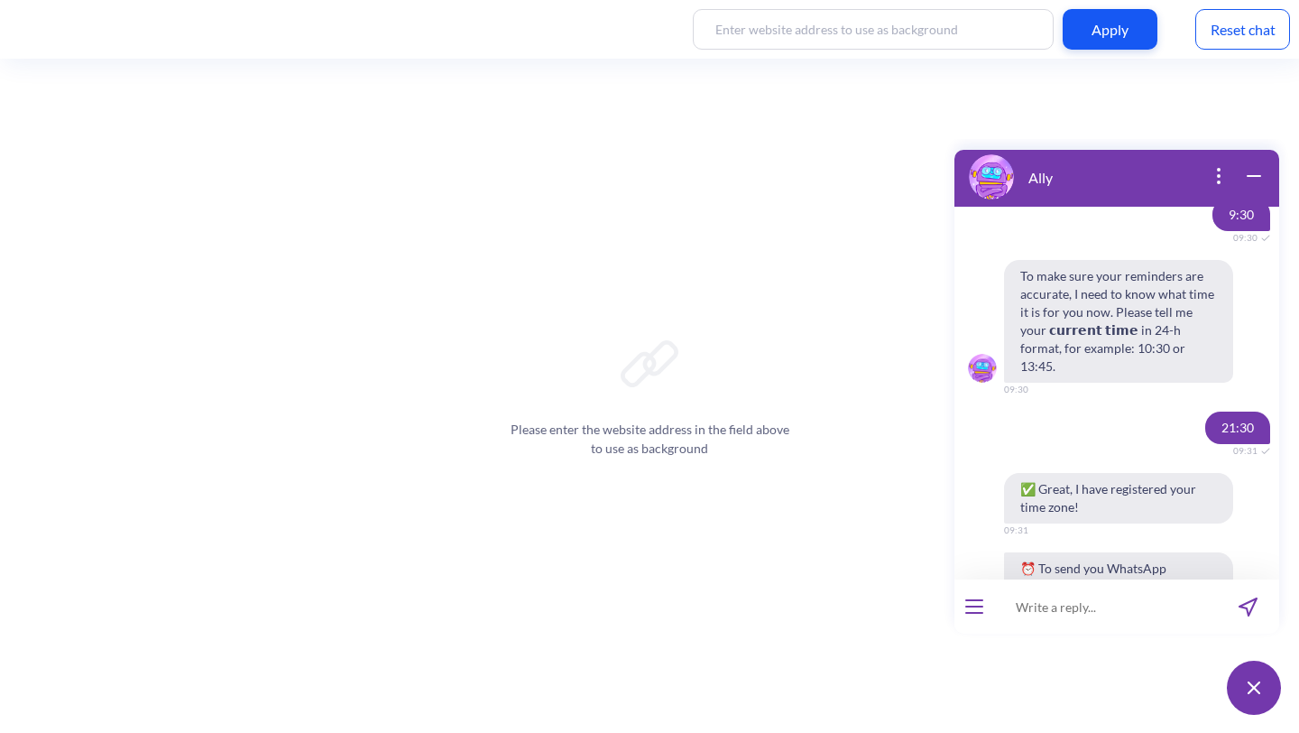
scroll to position [6999, 0]
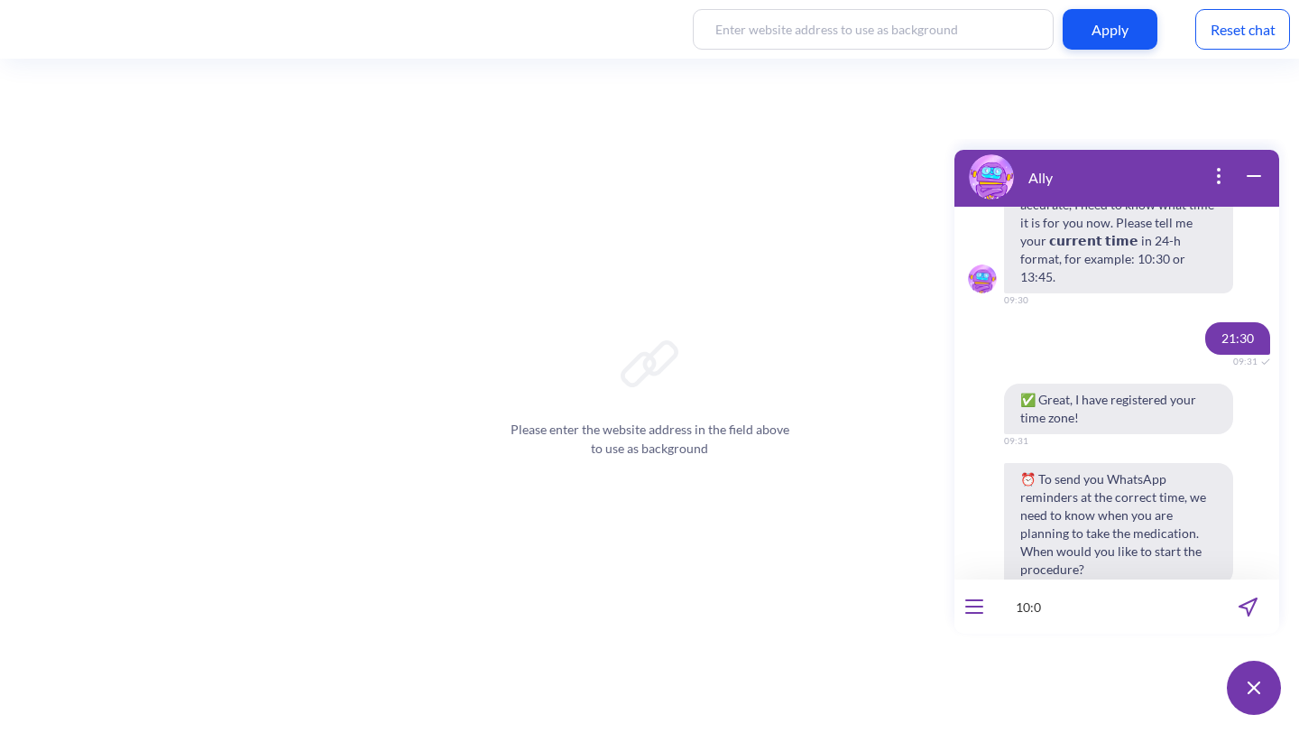
type input "10:00"
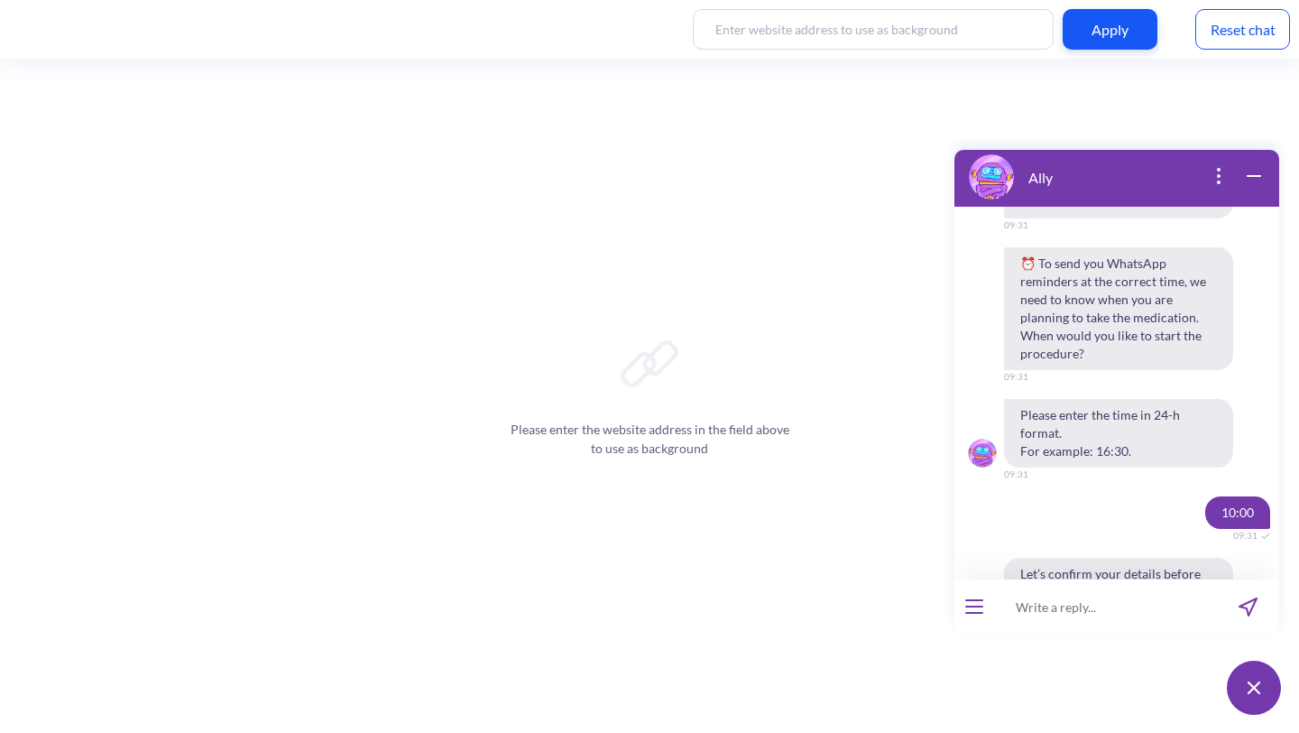
scroll to position [7265, 0]
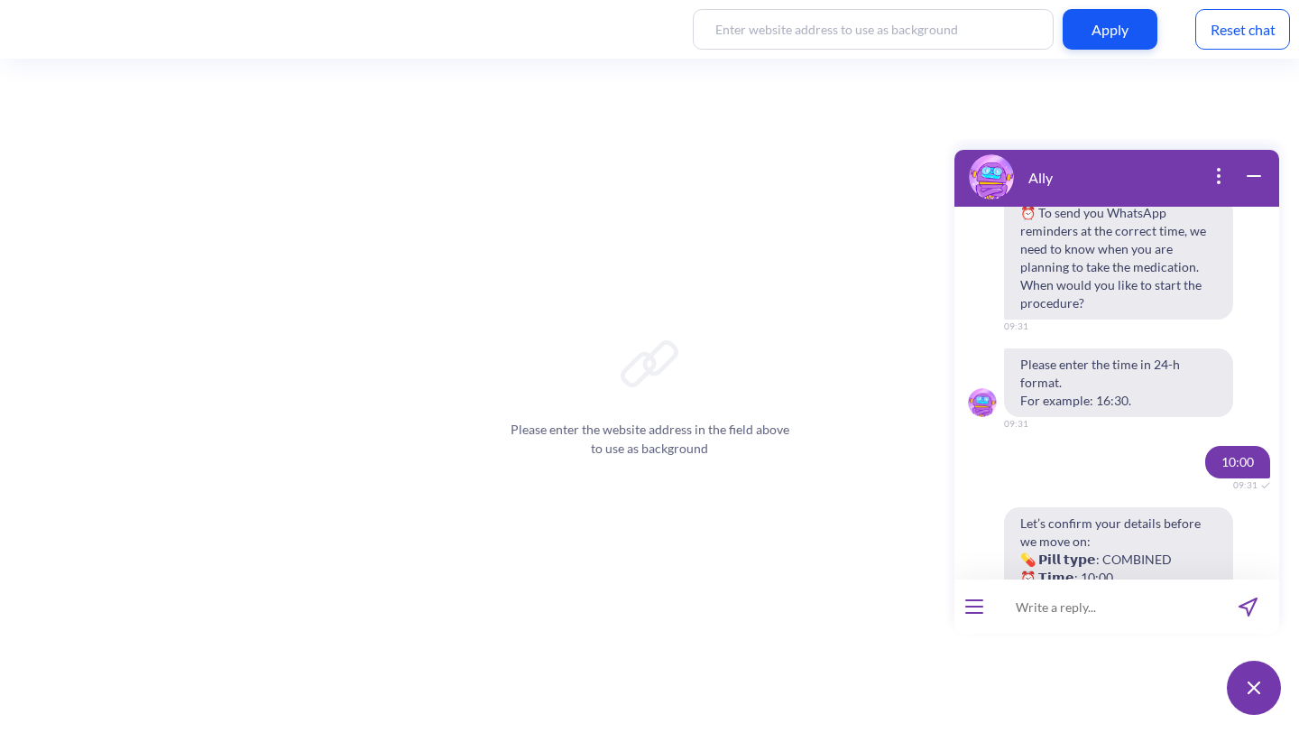
click at [1100, 687] on span "Yes, looks good" at bounding box center [1080, 694] width 78 height 14
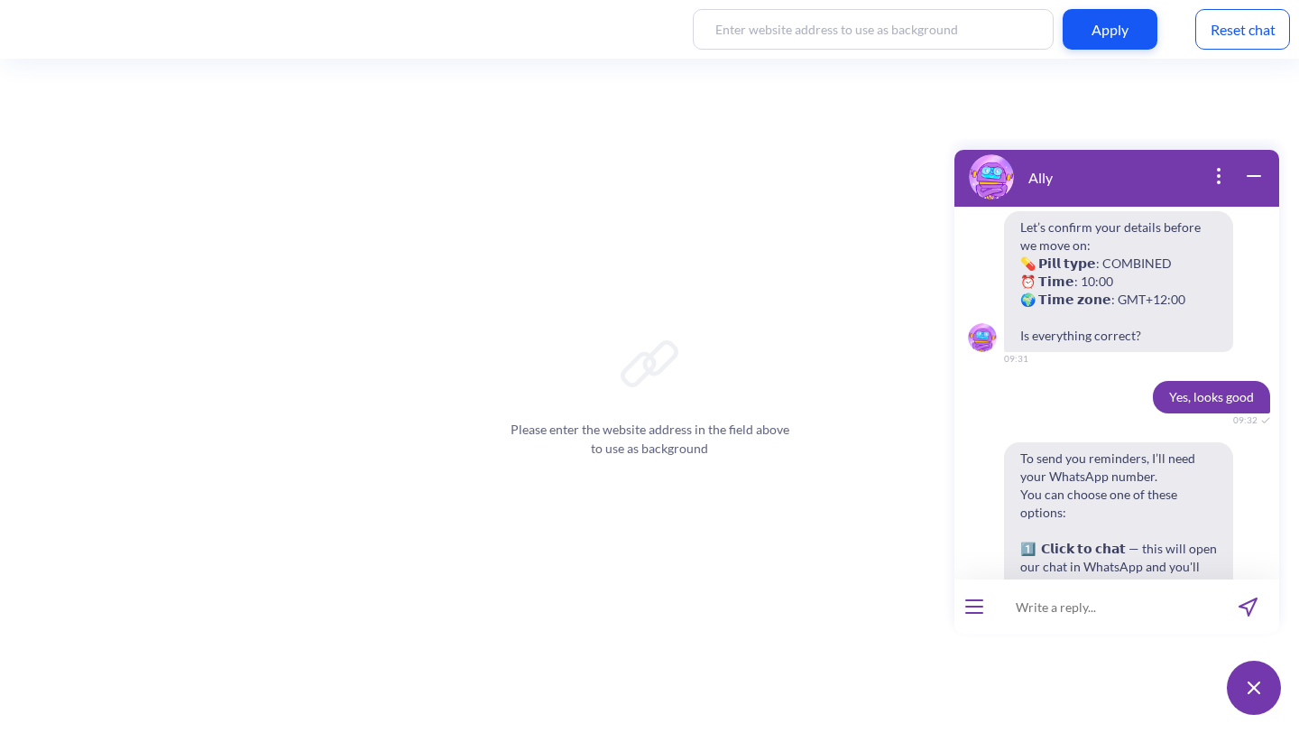
scroll to position [7568, 0]
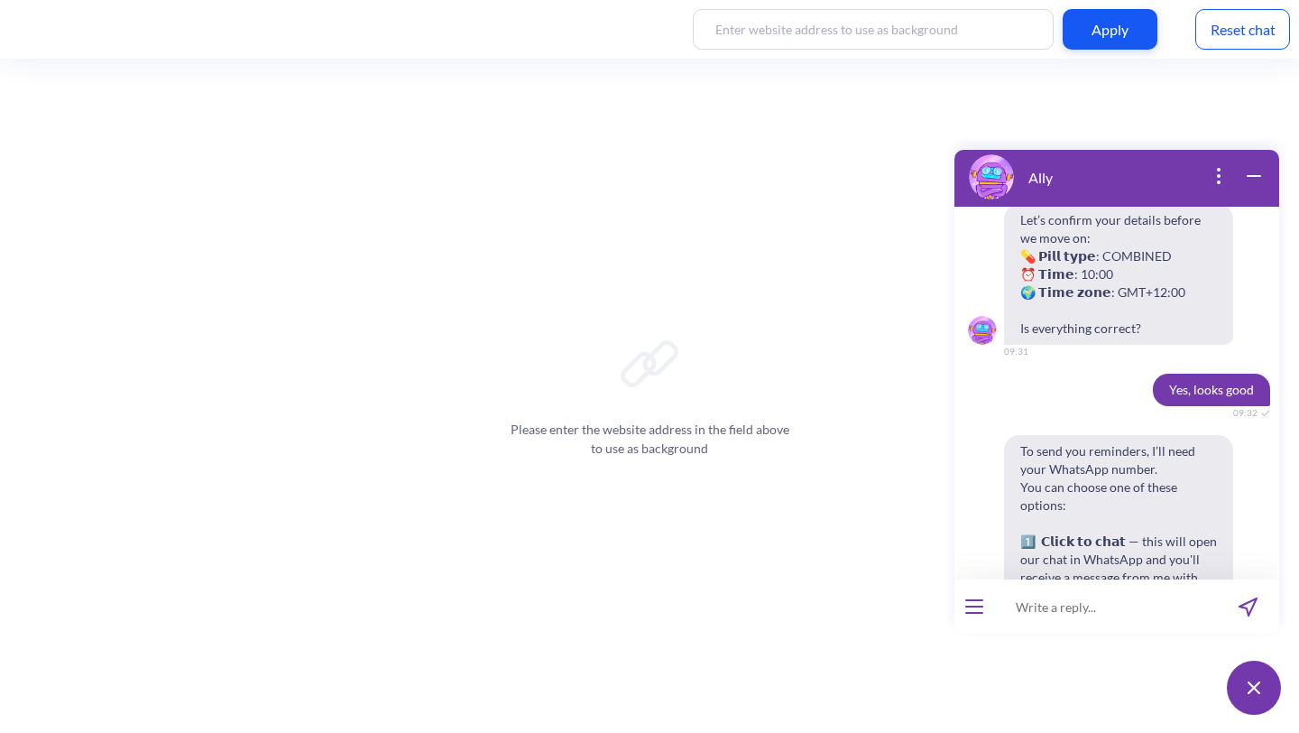
click at [1134, 705] on span "Enter manually" at bounding box center [1169, 712] width 78 height 14
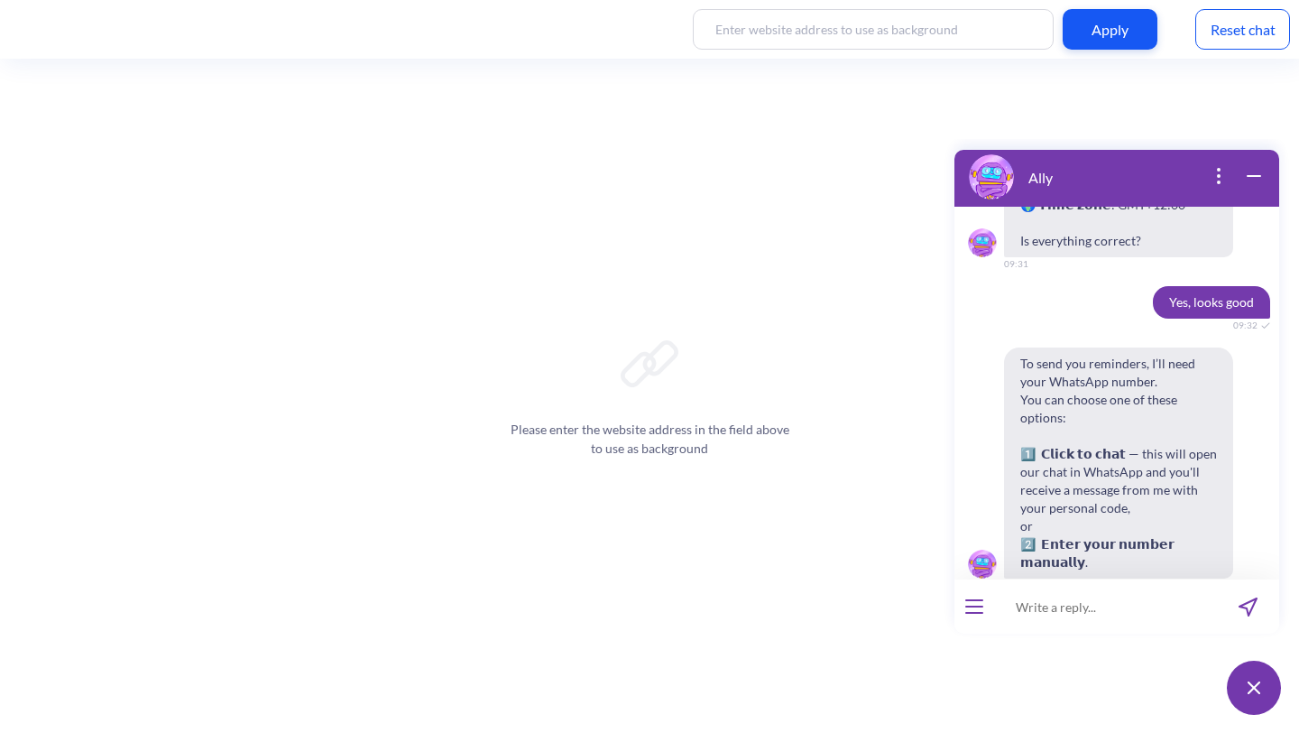
scroll to position [7692, 0]
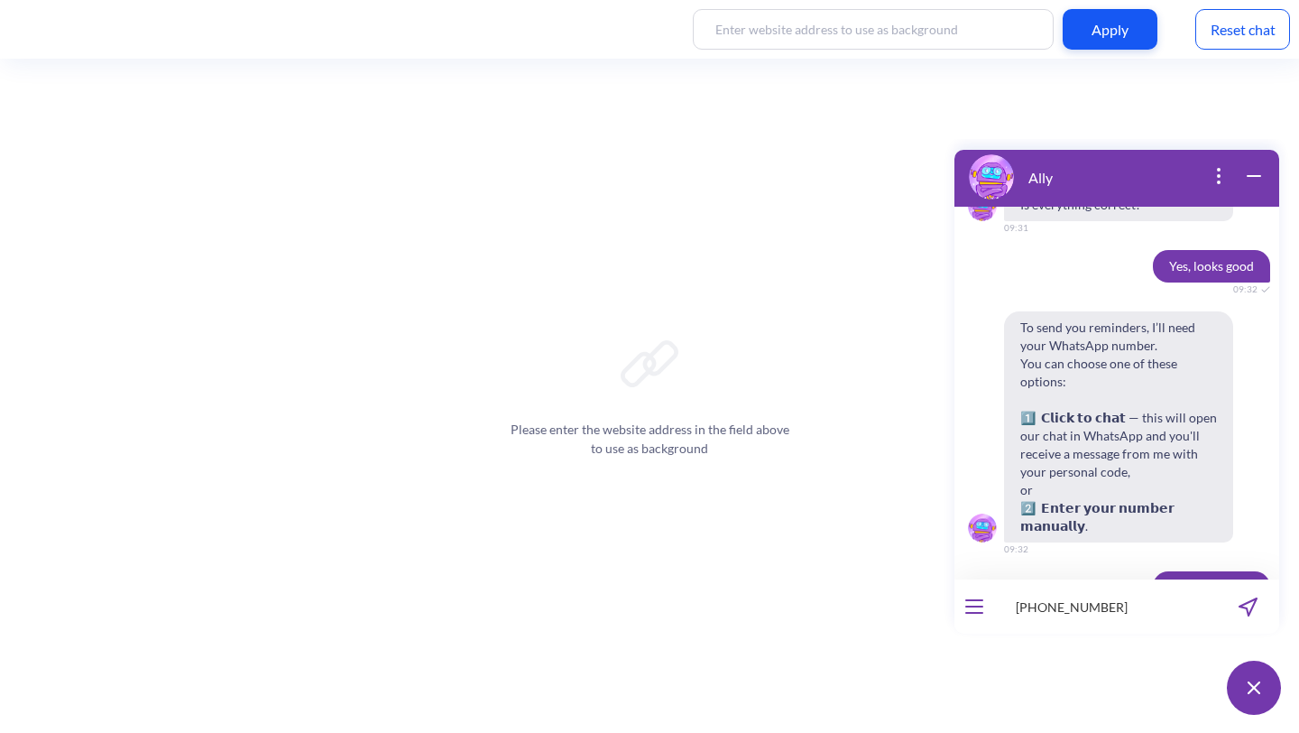
type input "[PHONE_NUMBER]"
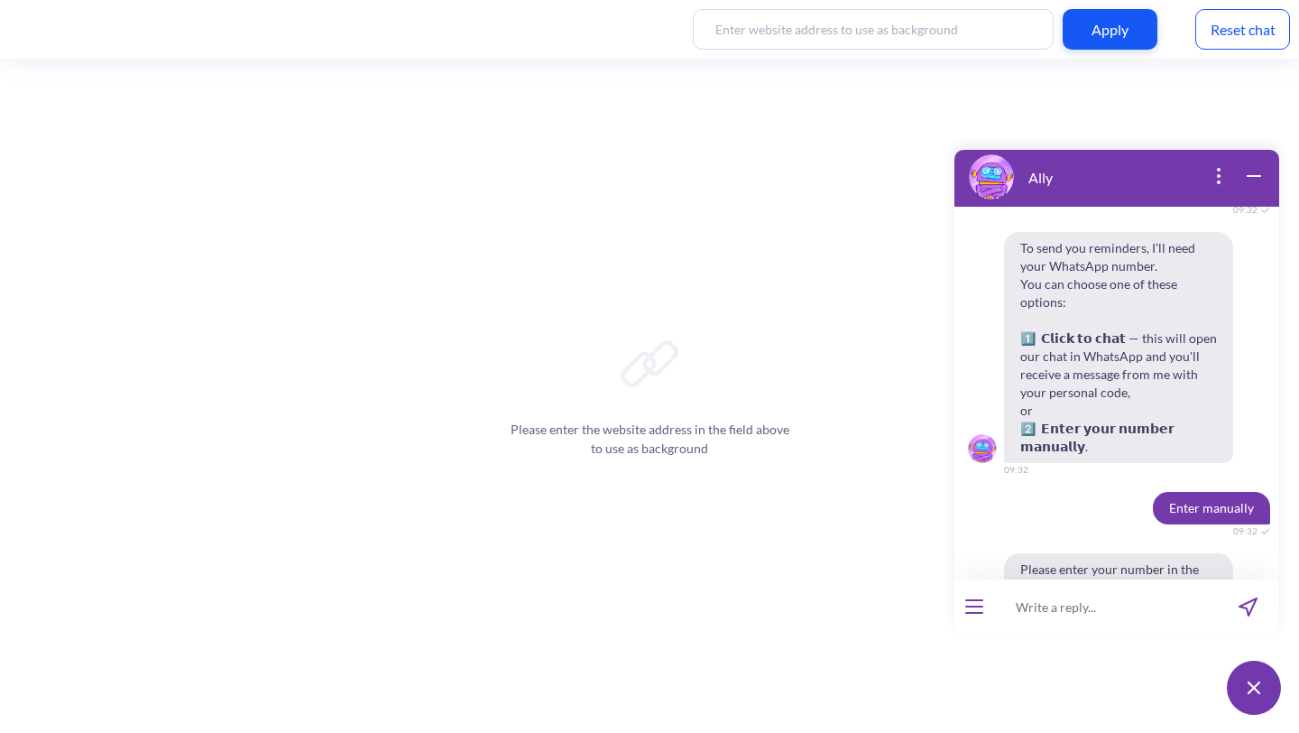
scroll to position [7851, 0]
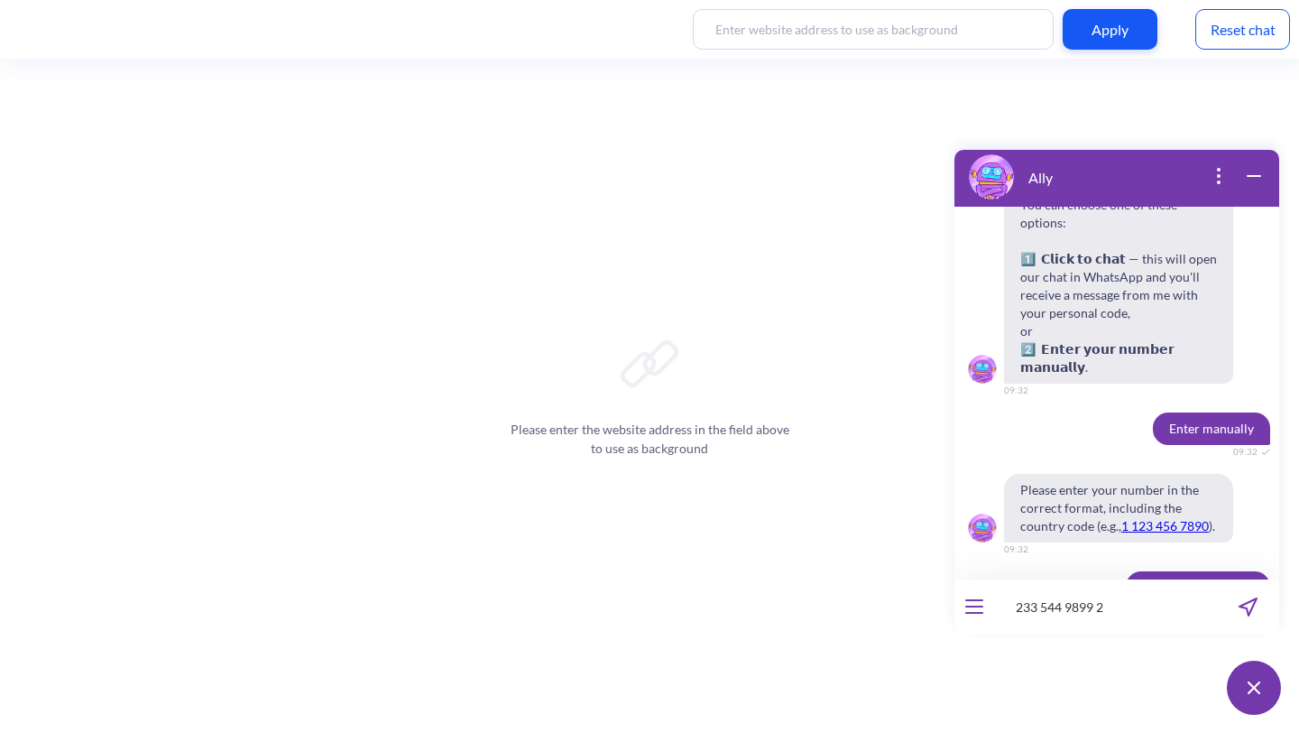
type input "233 544 9899 20"
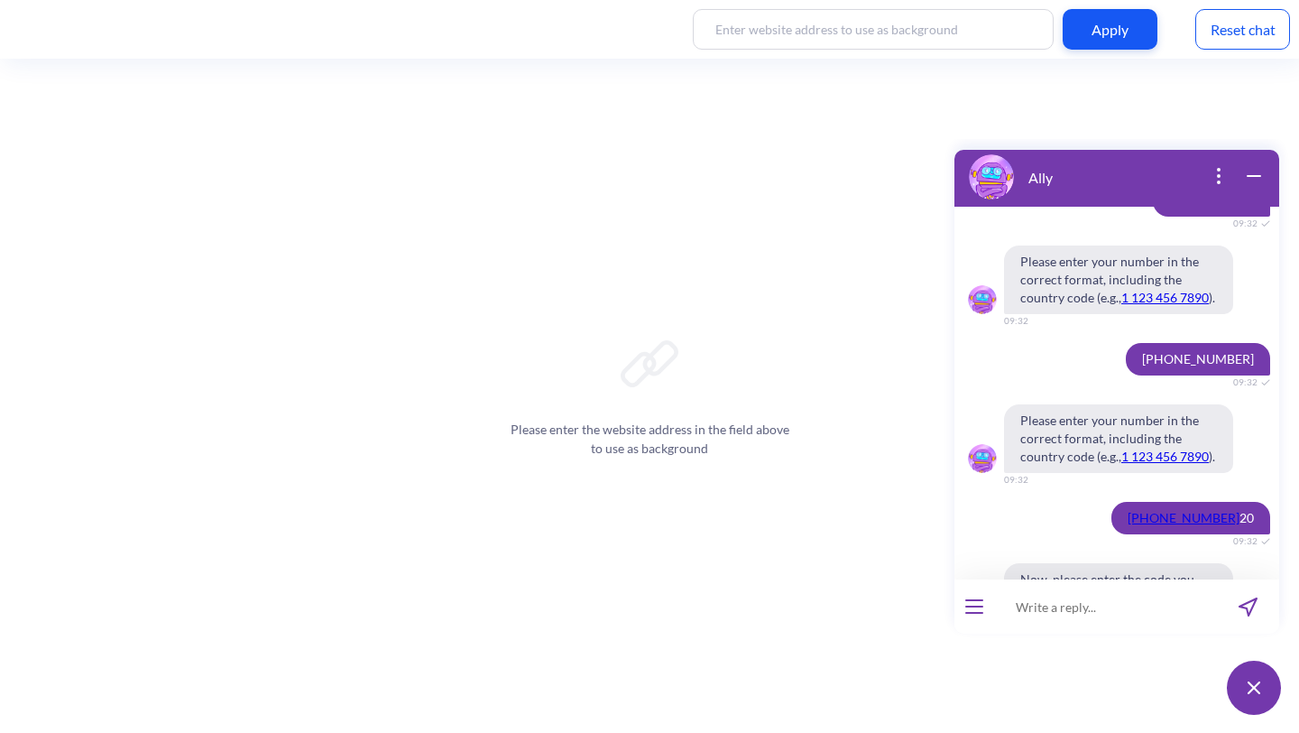
scroll to position [8117, 0]
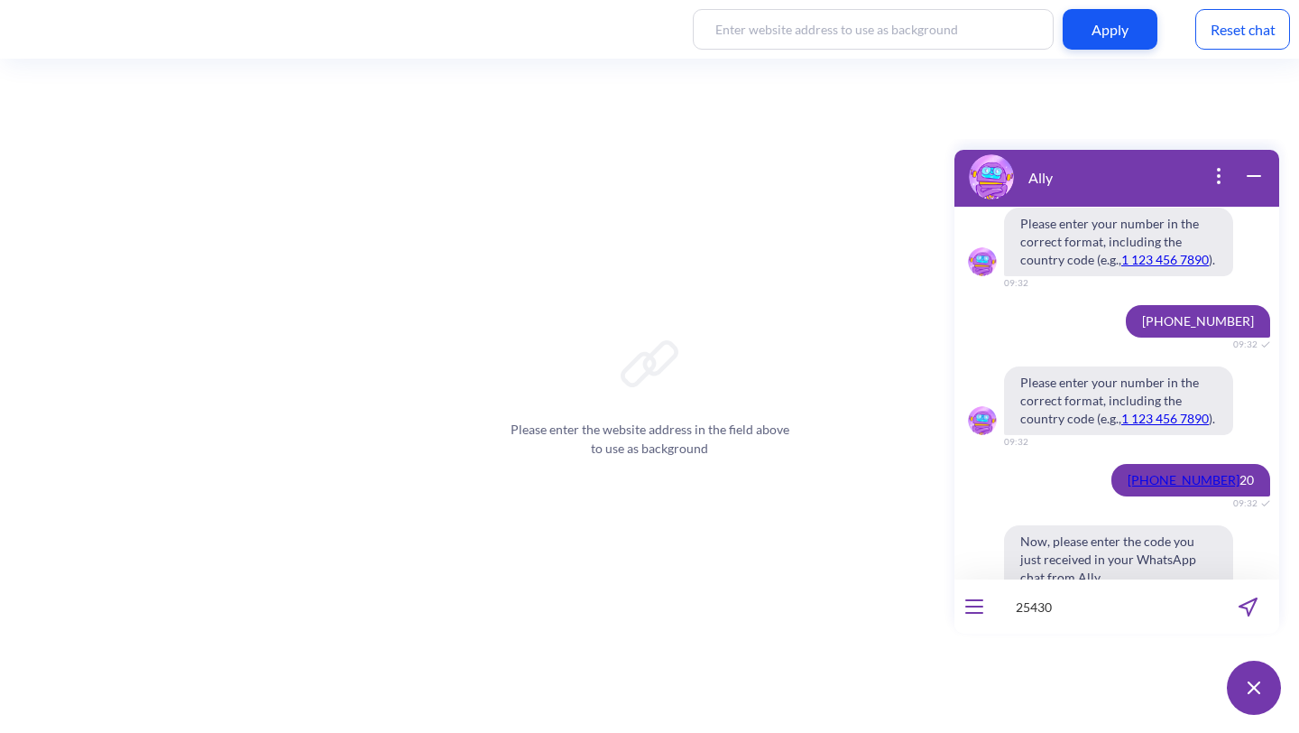
type input "254309"
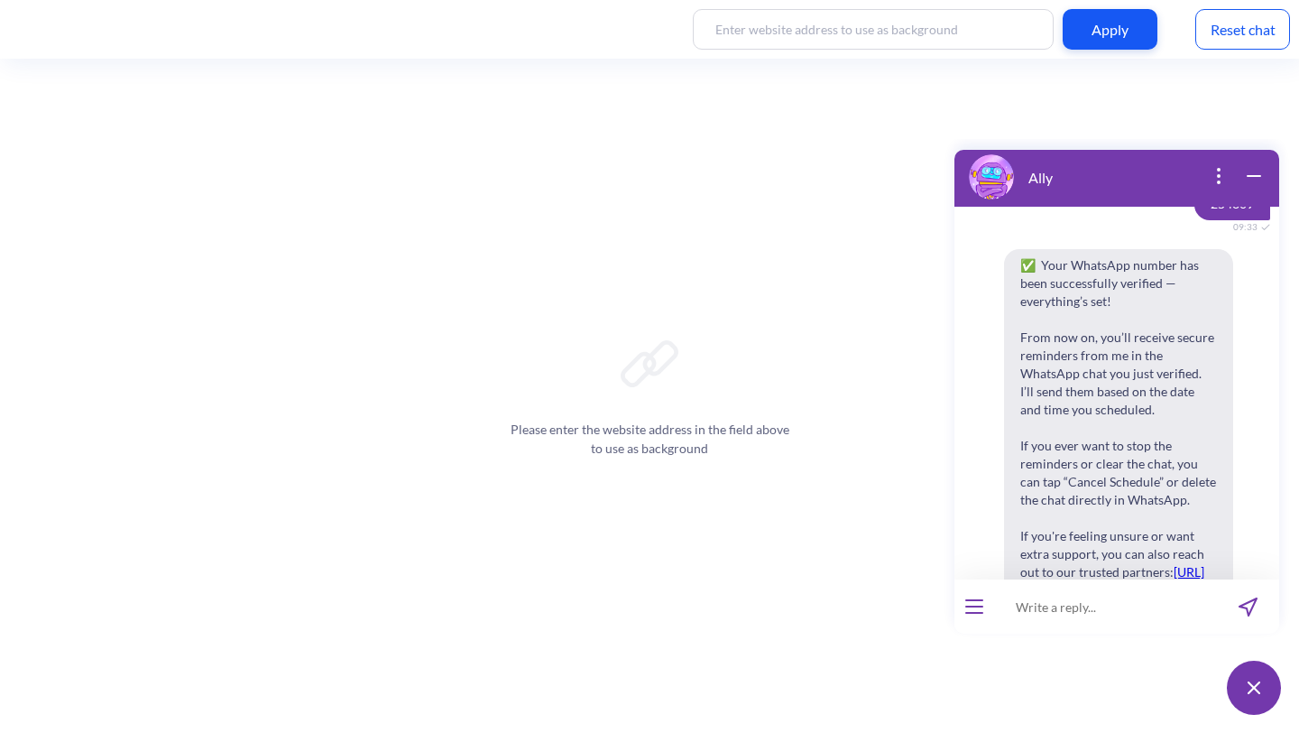
scroll to position [8627, 0]
